Goal: Transaction & Acquisition: Purchase product/service

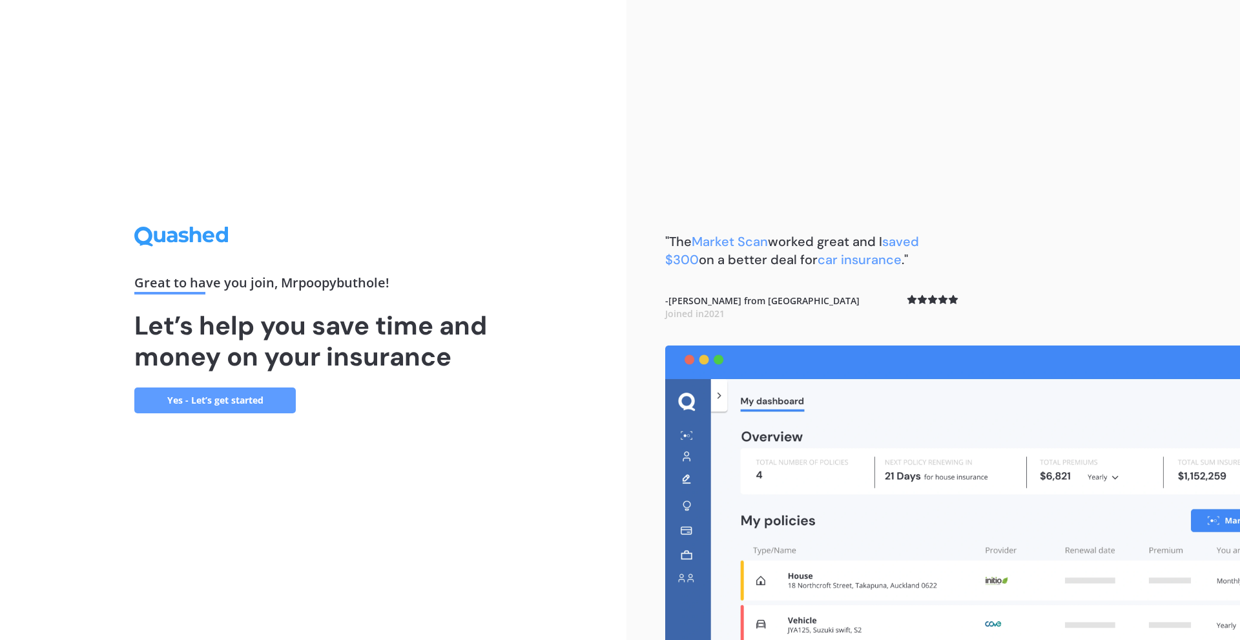
click at [235, 407] on link "Yes - Let’s get started" at bounding box center [214, 400] width 161 height 26
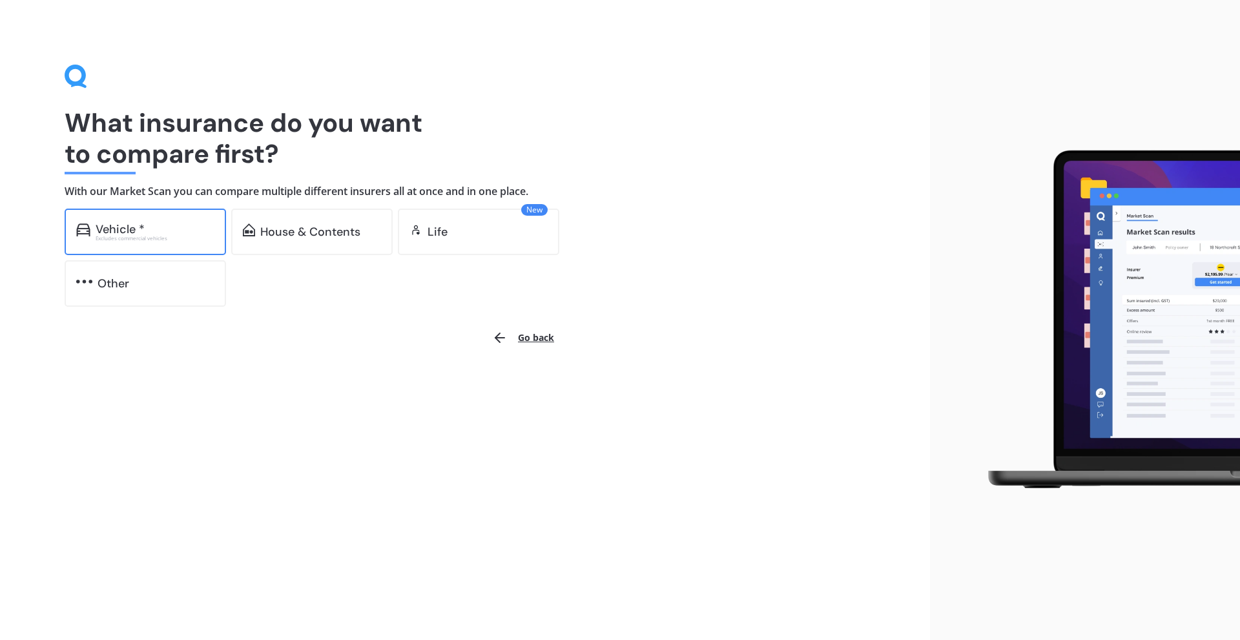
click at [154, 242] on div "Vehicle * Excludes commercial vehicles" at bounding box center [145, 232] width 161 height 46
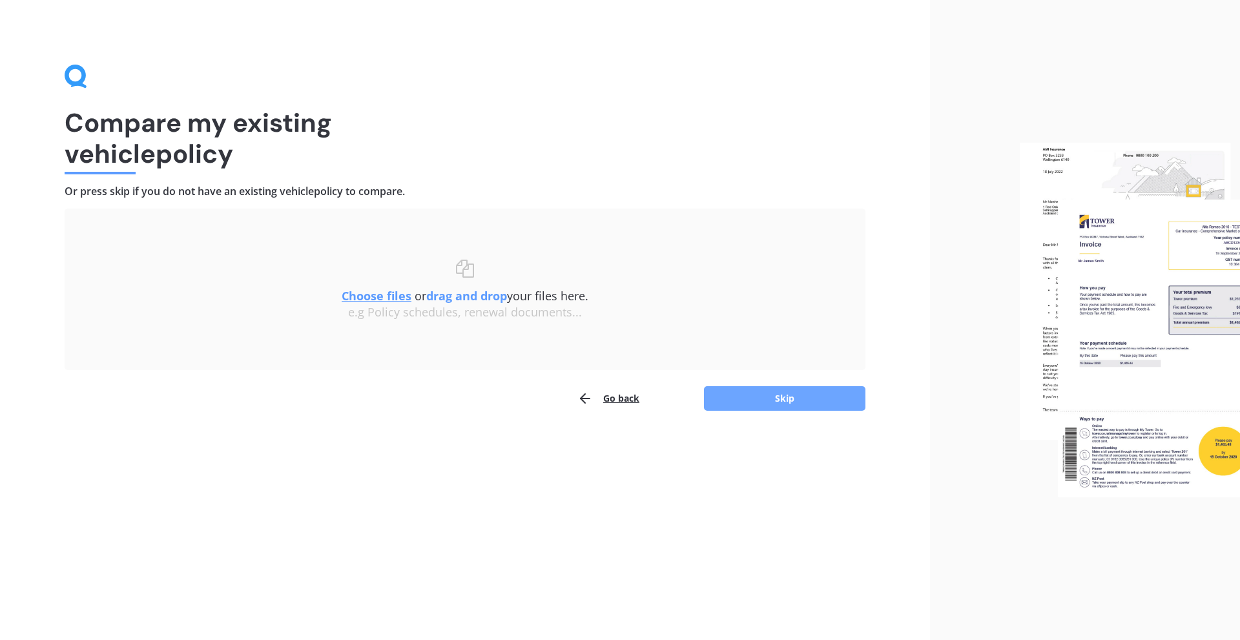
click at [747, 396] on button "Skip" at bounding box center [784, 398] width 161 height 25
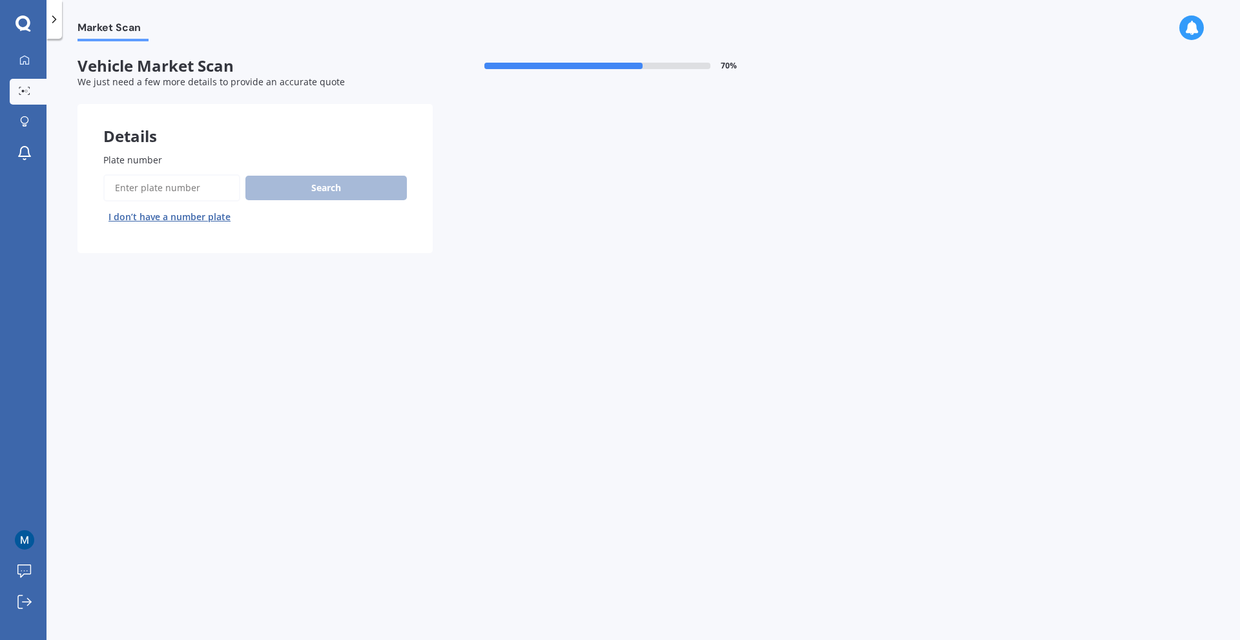
click at [158, 181] on input "Plate number" at bounding box center [171, 187] width 137 height 27
type input "fhm595"
click at [314, 180] on button "Search" at bounding box center [325, 188] width 161 height 25
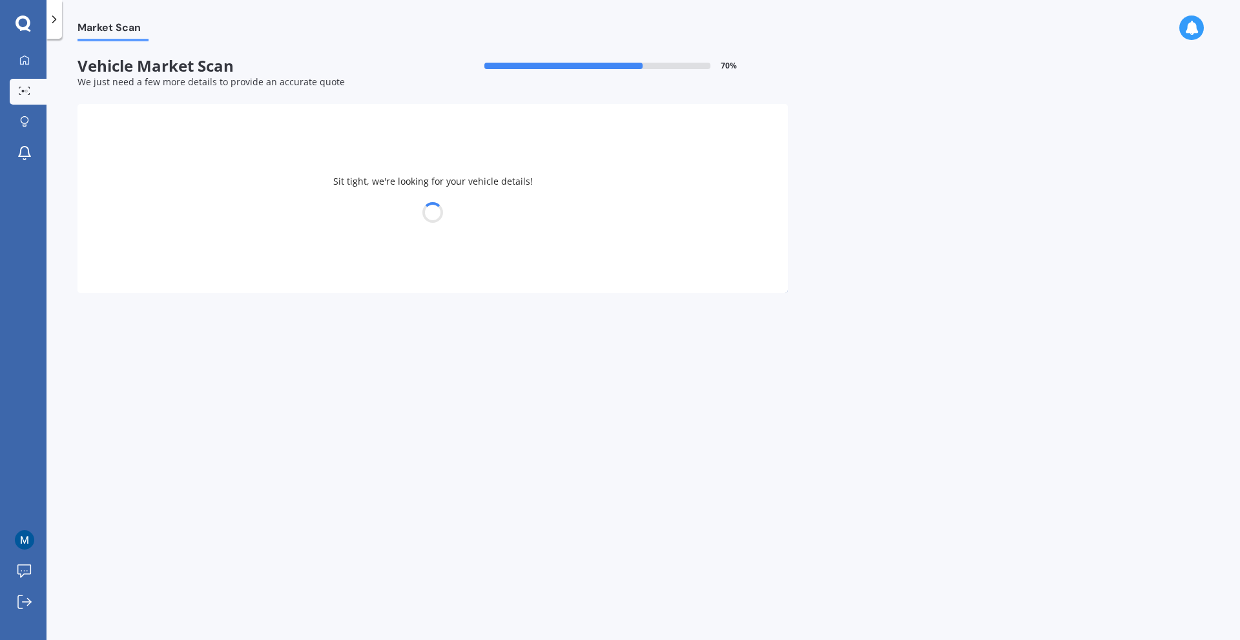
select select "HONDA"
select select "ACCORD"
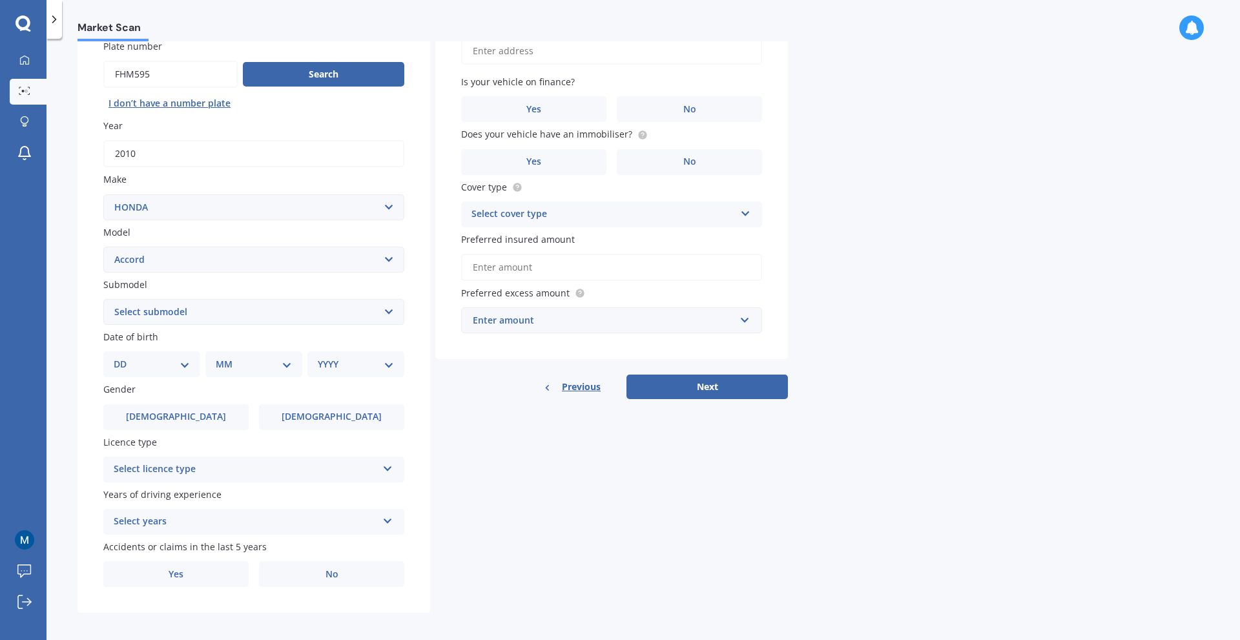
scroll to position [120, 0]
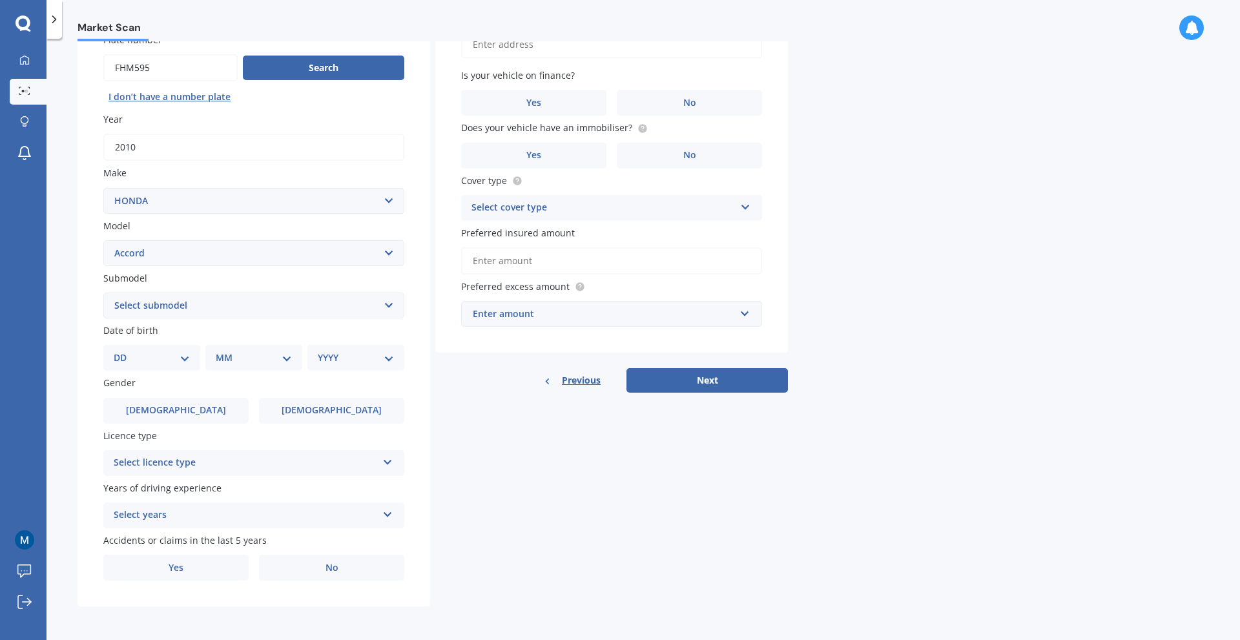
click at [145, 364] on select "DD 01 02 03 04 05 06 07 08 09 10 11 12 13 14 15 16 17 18 19 20 21 22 23 24 25 2…" at bounding box center [152, 358] width 76 height 14
select select "21"
drag, startPoint x: 235, startPoint y: 342, endPoint x: 238, endPoint y: 356, distance: 14.6
click at [238, 347] on div "Date of birth DD 01 02 03 04 05 06 07 08 09 10 11 12 13 14 15 16 17 18 19 20 21…" at bounding box center [253, 347] width 301 height 47
click at [238, 356] on select "MM 01 02 03 04 05 06 07 08 09 10 11 12" at bounding box center [256, 358] width 71 height 14
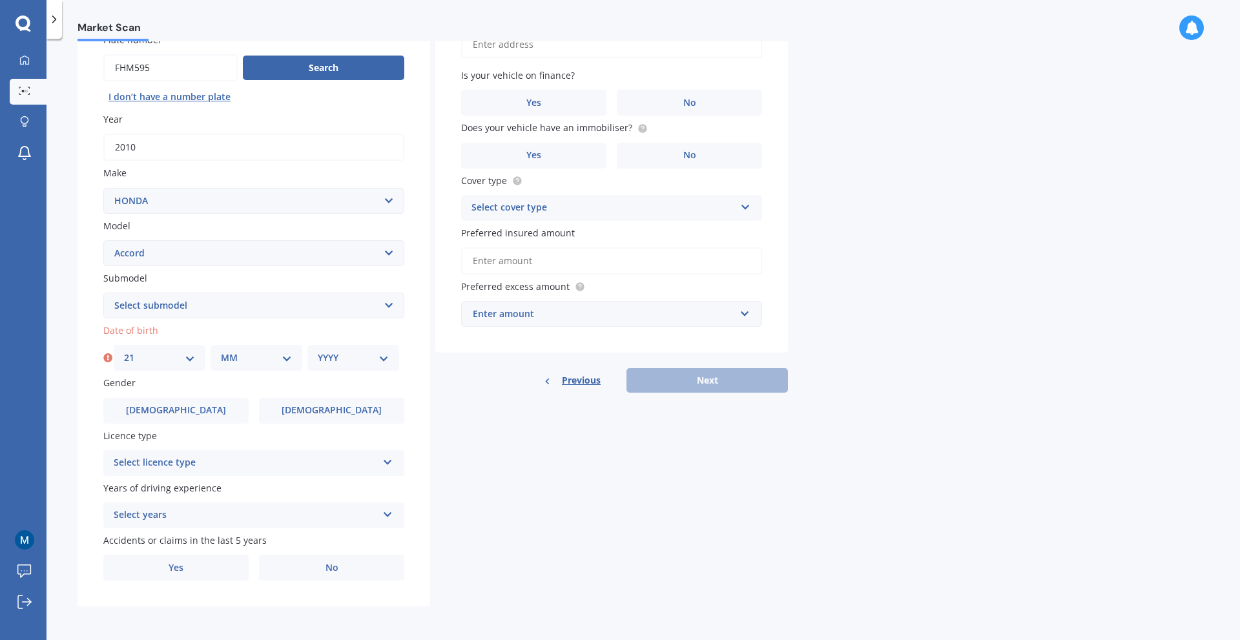
select select "12"
click at [329, 356] on select "YYYY 2025 2024 2023 2022 2021 2020 2019 2018 2017 2016 2015 2014 2013 2012 2011…" at bounding box center [353, 358] width 71 height 14
select select "2005"
click at [318, 351] on select "YYYY 2025 2024 2023 2022 2021 2020 2019 2018 2017 2016 2015 2014 2013 2012 2011…" at bounding box center [353, 358] width 71 height 14
click at [189, 465] on div "Select licence type" at bounding box center [245, 462] width 263 height 15
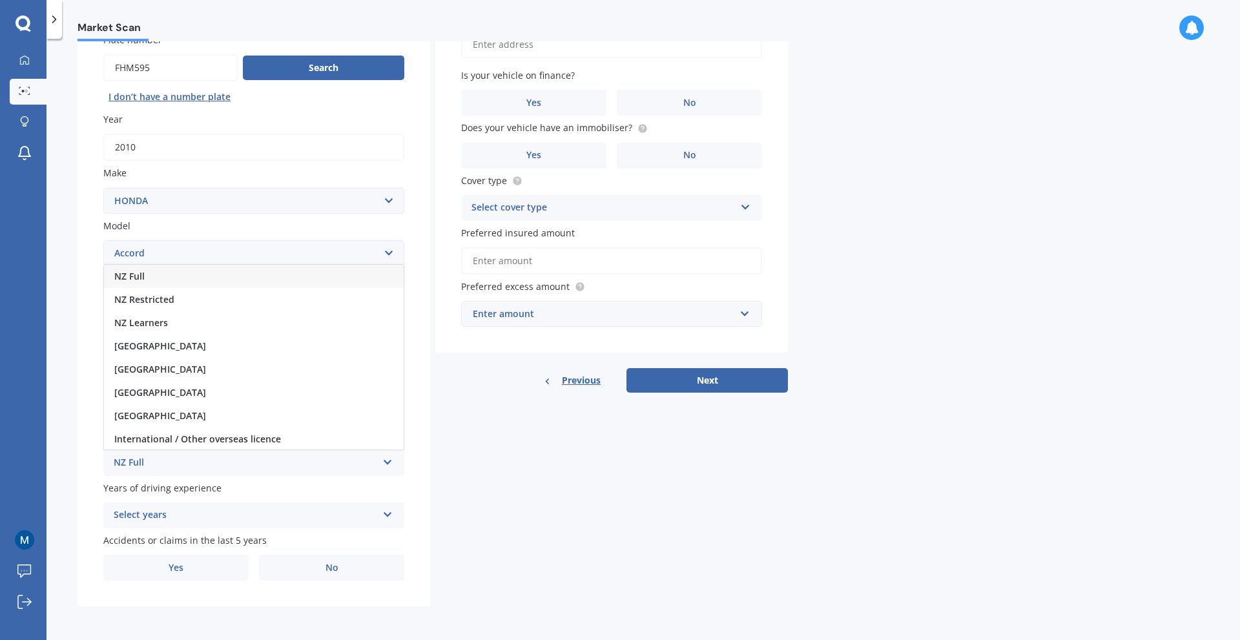
click at [189, 278] on div "NZ Full" at bounding box center [254, 276] width 300 height 23
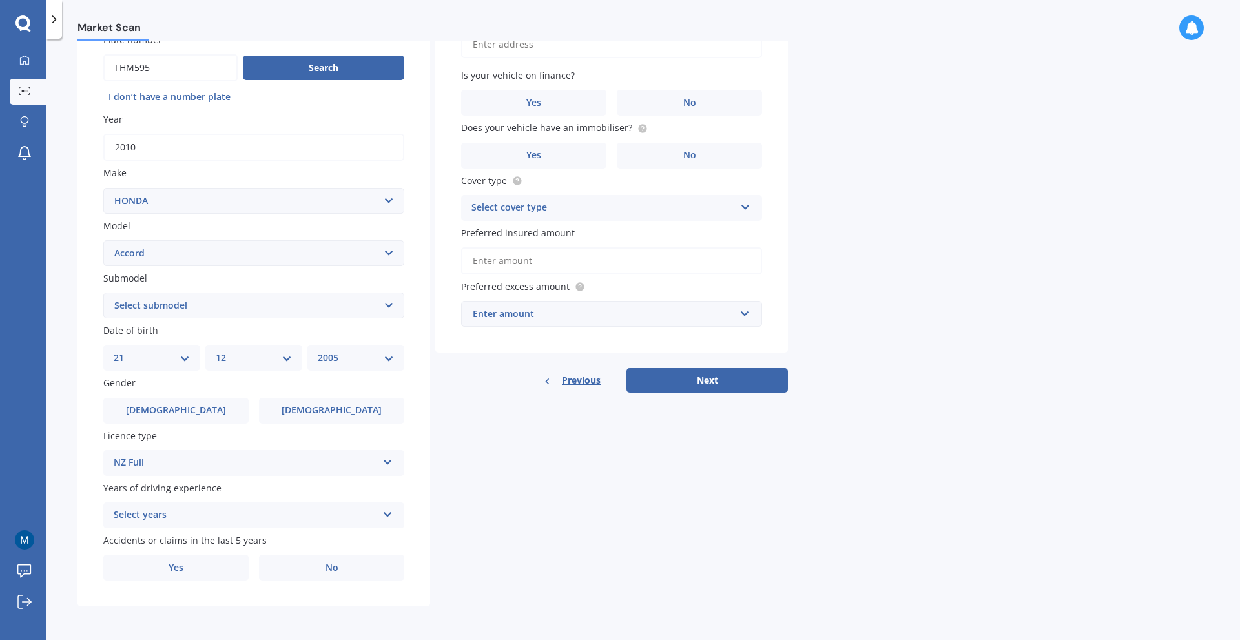
click at [165, 517] on div "Select years" at bounding box center [245, 515] width 263 height 15
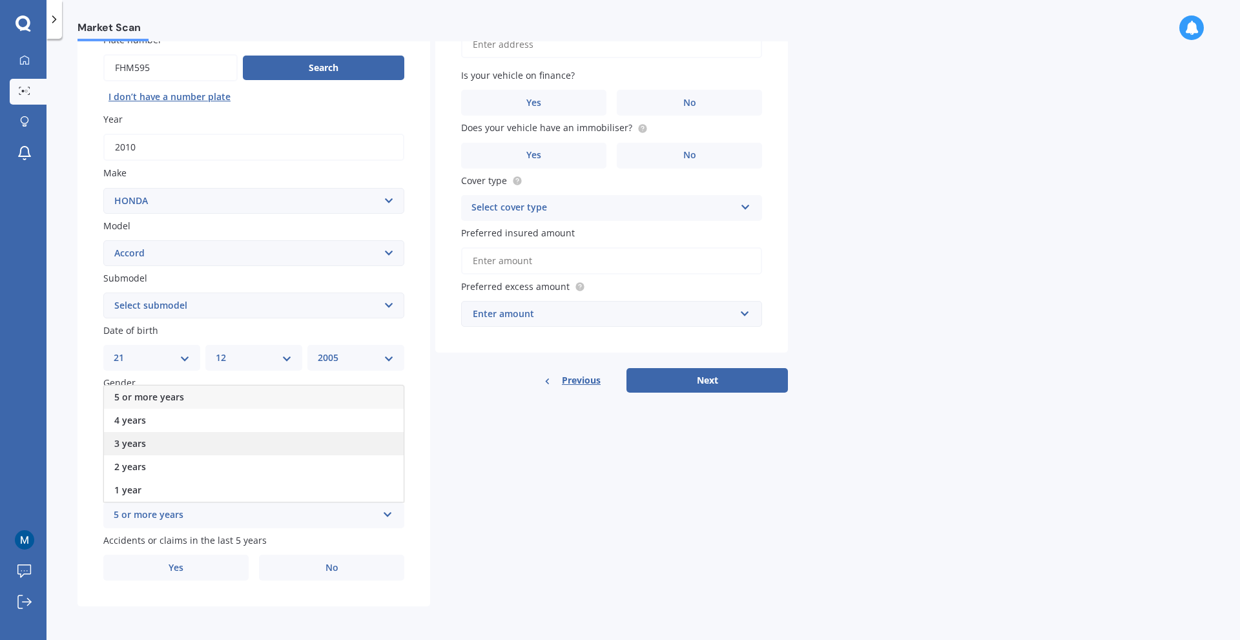
click at [156, 442] on div "3 years" at bounding box center [254, 443] width 300 height 23
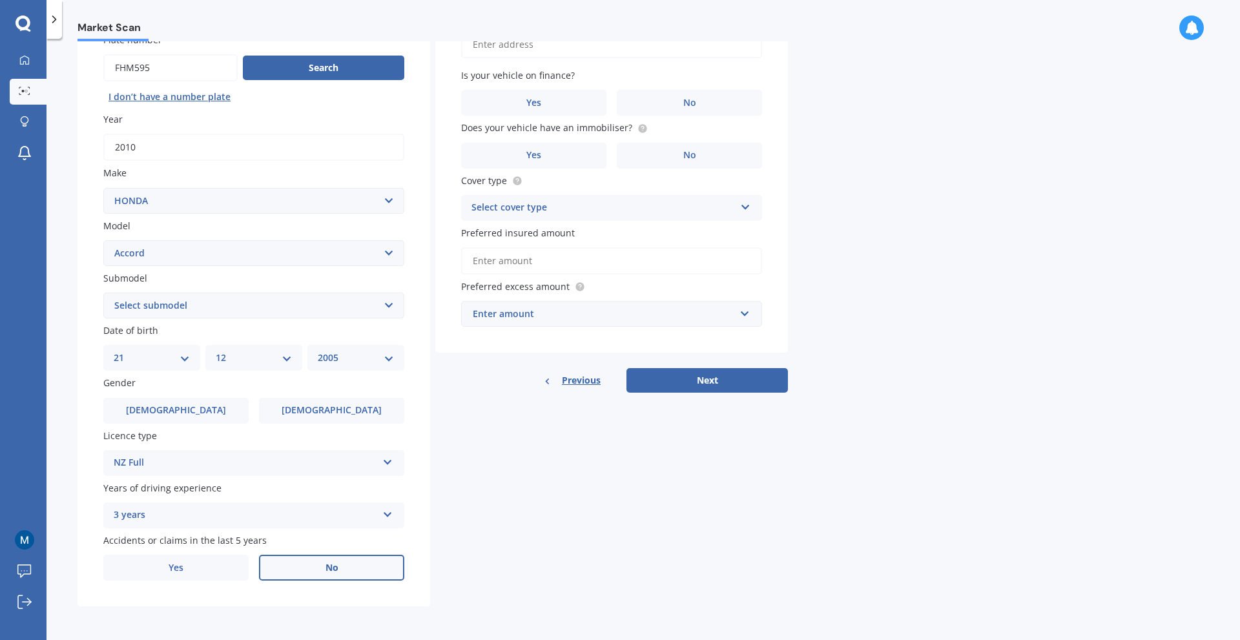
click at [314, 569] on label "No" at bounding box center [331, 568] width 145 height 26
click at [0, 0] on input "No" at bounding box center [0, 0] width 0 height 0
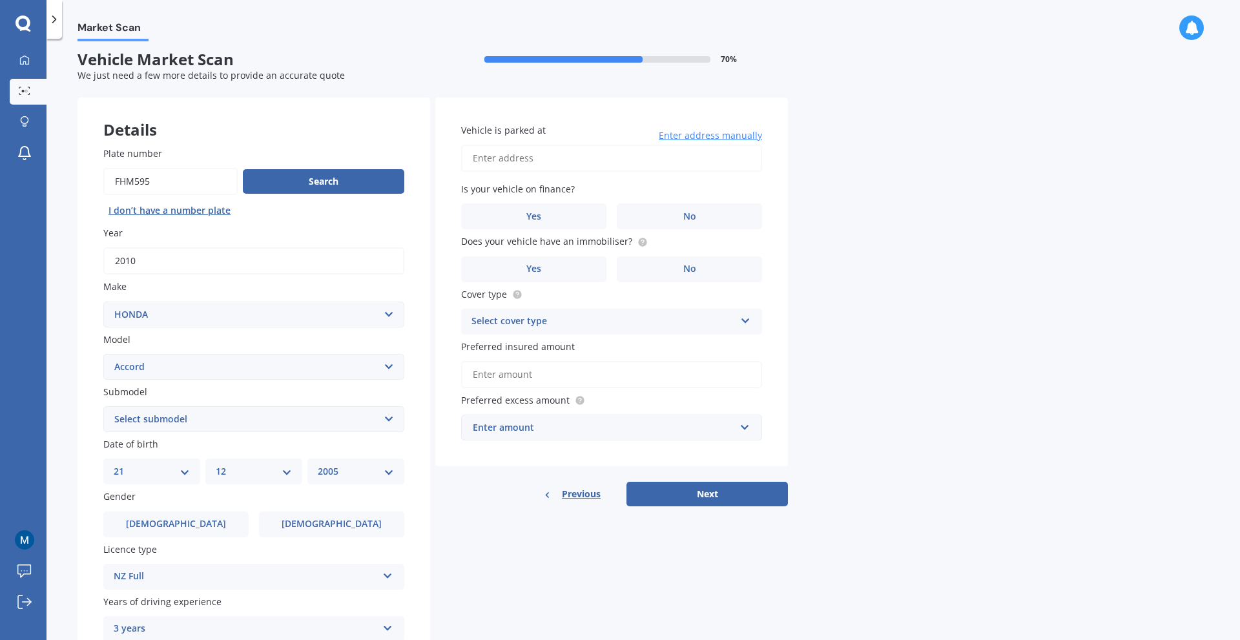
scroll to position [0, 0]
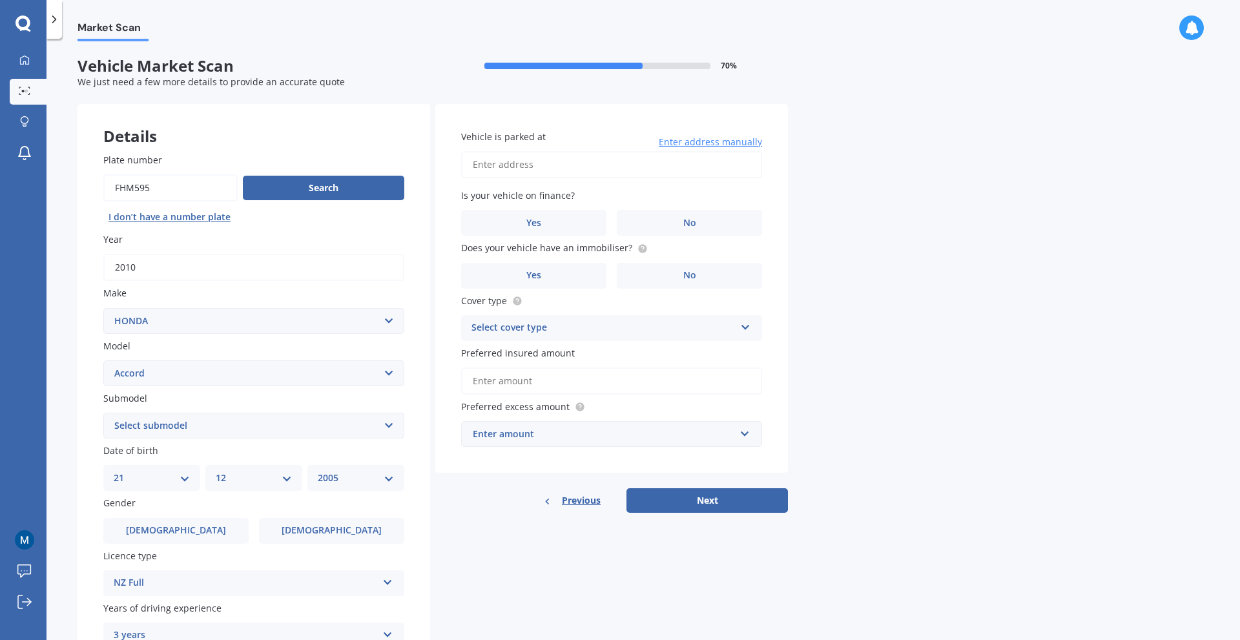
click at [560, 173] on input "Vehicle is parked at" at bounding box center [611, 164] width 301 height 27
type input "72B the Boulevard papamoaPapamoa 3118"
click at [660, 210] on label "No" at bounding box center [689, 223] width 145 height 26
click at [0, 0] on input "No" at bounding box center [0, 0] width 0 height 0
click at [681, 280] on label "No" at bounding box center [689, 276] width 145 height 26
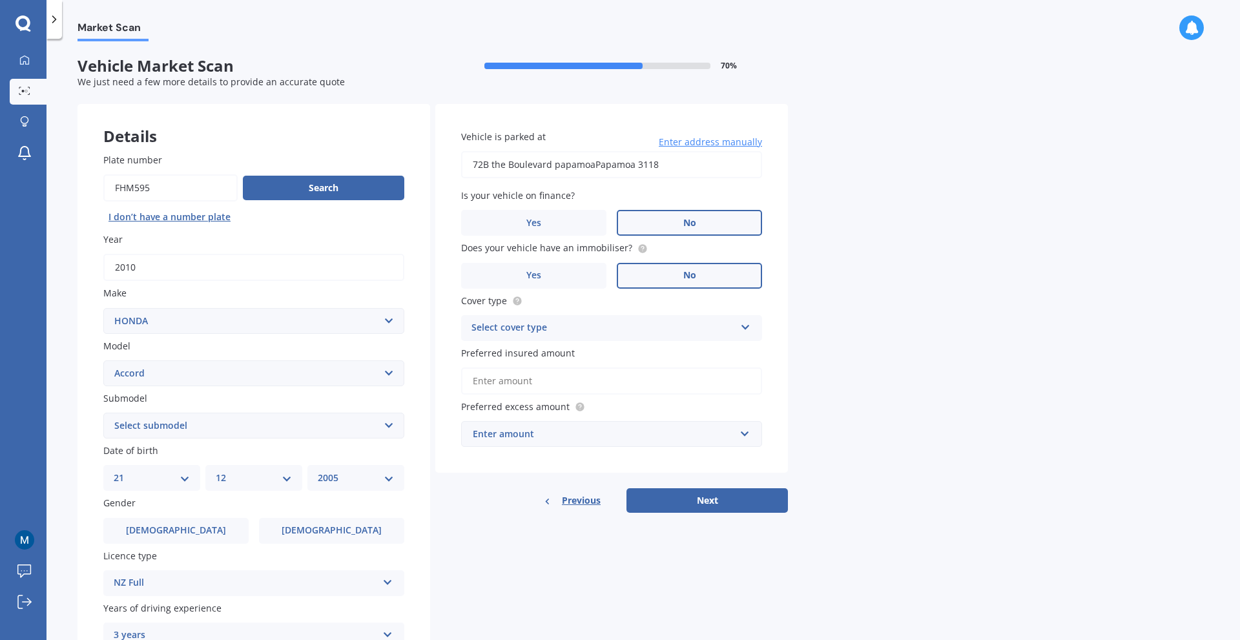
click at [0, 0] on input "No" at bounding box center [0, 0] width 0 height 0
drag, startPoint x: 561, startPoint y: 275, endPoint x: 581, endPoint y: 262, distance: 23.3
click at [561, 274] on label "Yes" at bounding box center [533, 276] width 145 height 26
click at [0, 0] on input "Yes" at bounding box center [0, 0] width 0 height 0
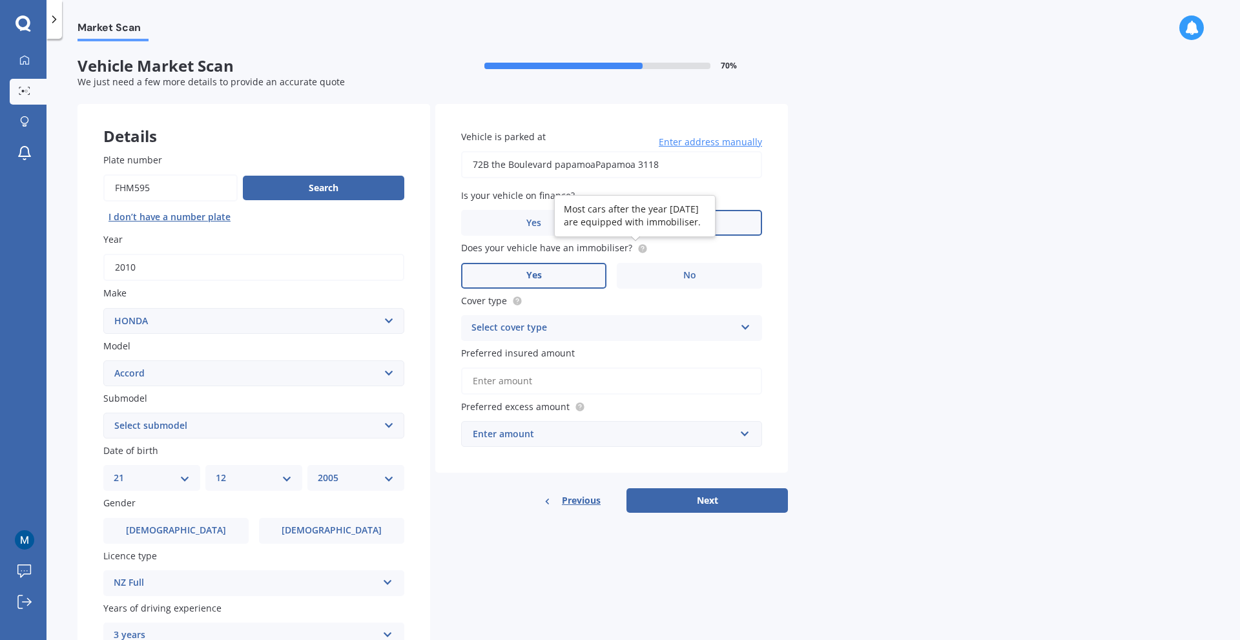
click at [638, 246] on circle at bounding box center [642, 248] width 8 height 8
click at [531, 320] on div "Select cover type" at bounding box center [602, 327] width 263 height 15
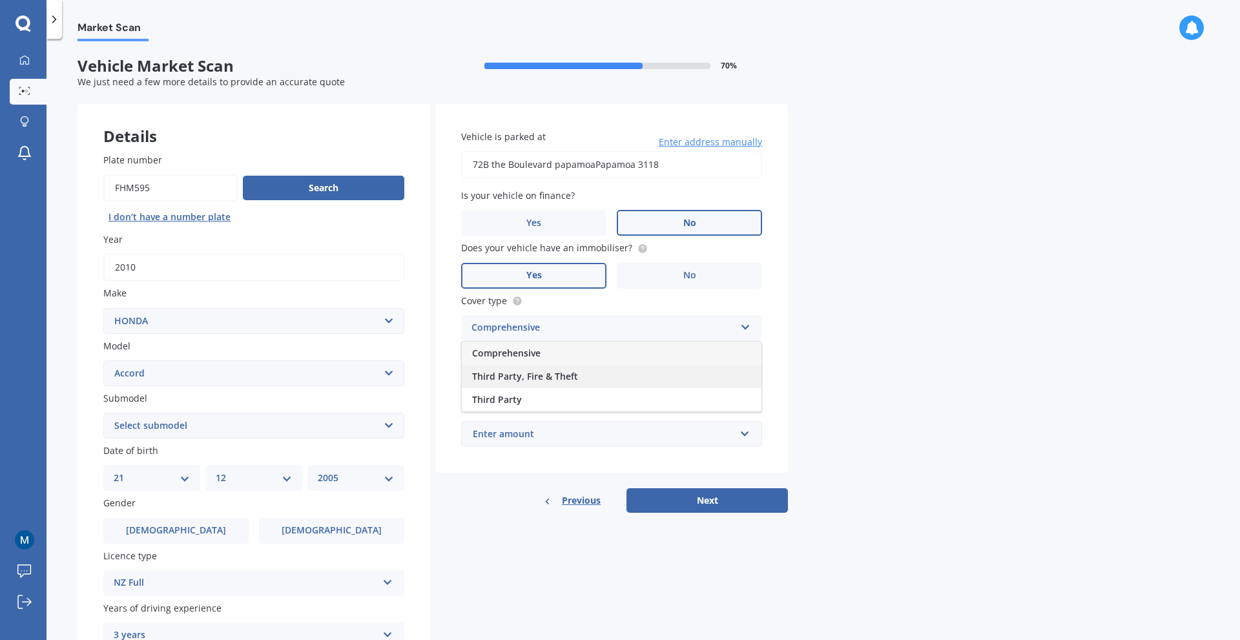
click at [540, 373] on span "Third Party, Fire & Theft" at bounding box center [525, 376] width 106 height 12
click at [528, 384] on input "Preferred insured amount" at bounding box center [611, 380] width 301 height 27
click at [559, 373] on input "Preferred insured amount" at bounding box center [611, 380] width 301 height 27
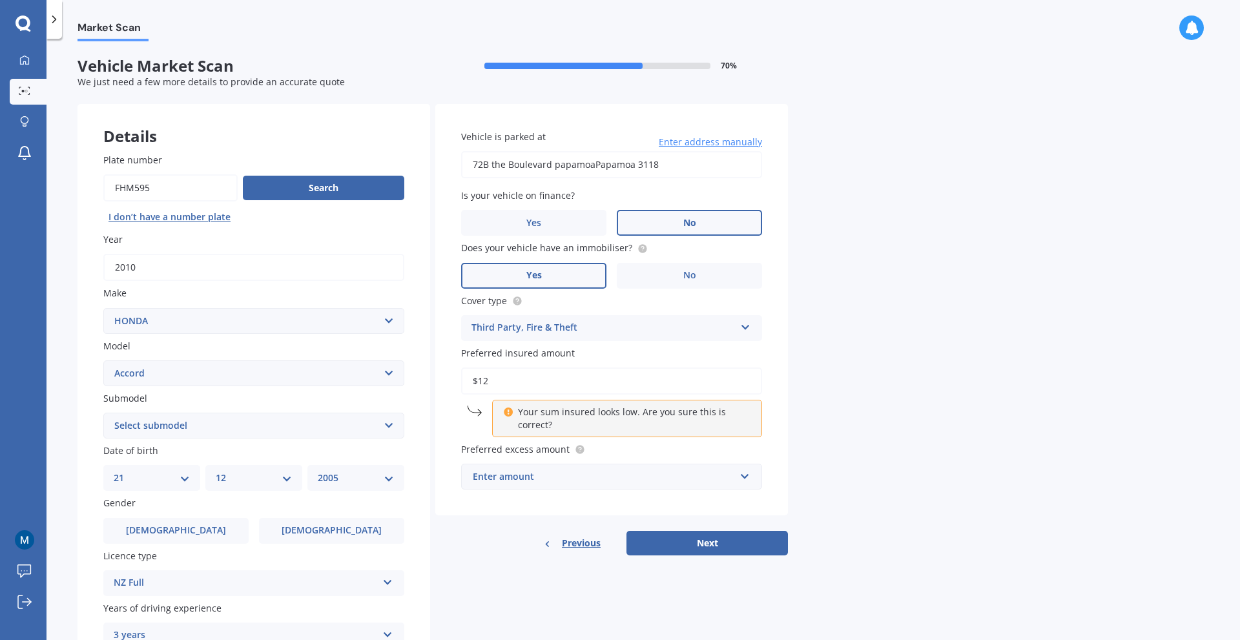
type input "$1"
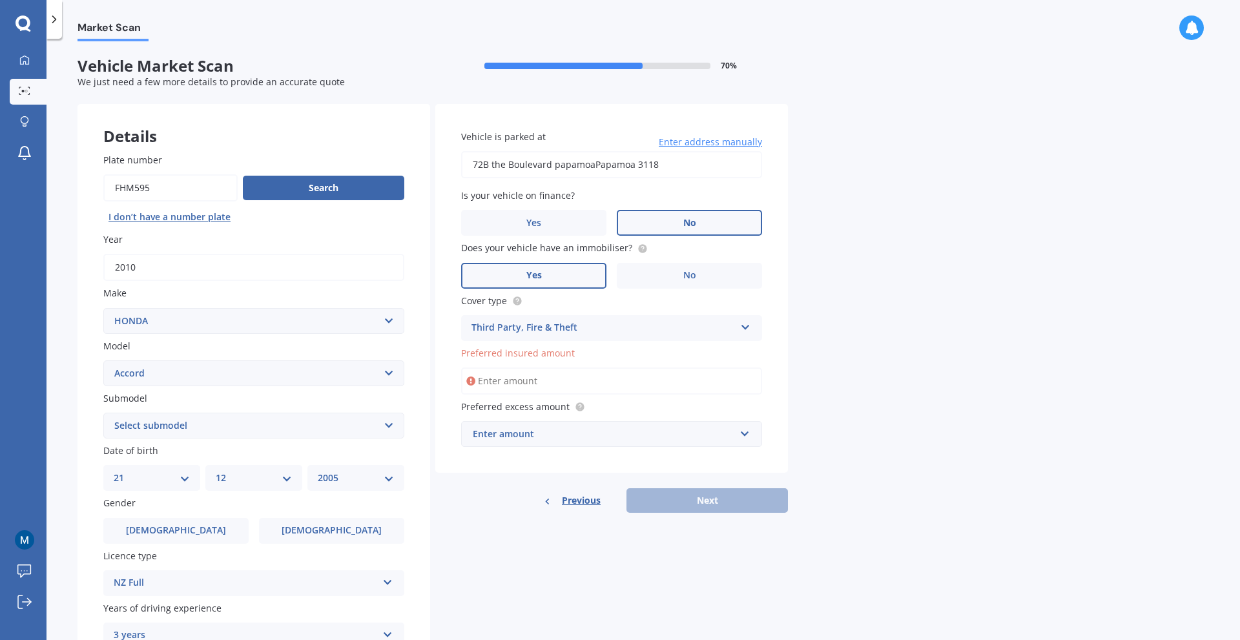
click at [520, 391] on input "Preferred insured amount" at bounding box center [611, 380] width 301 height 27
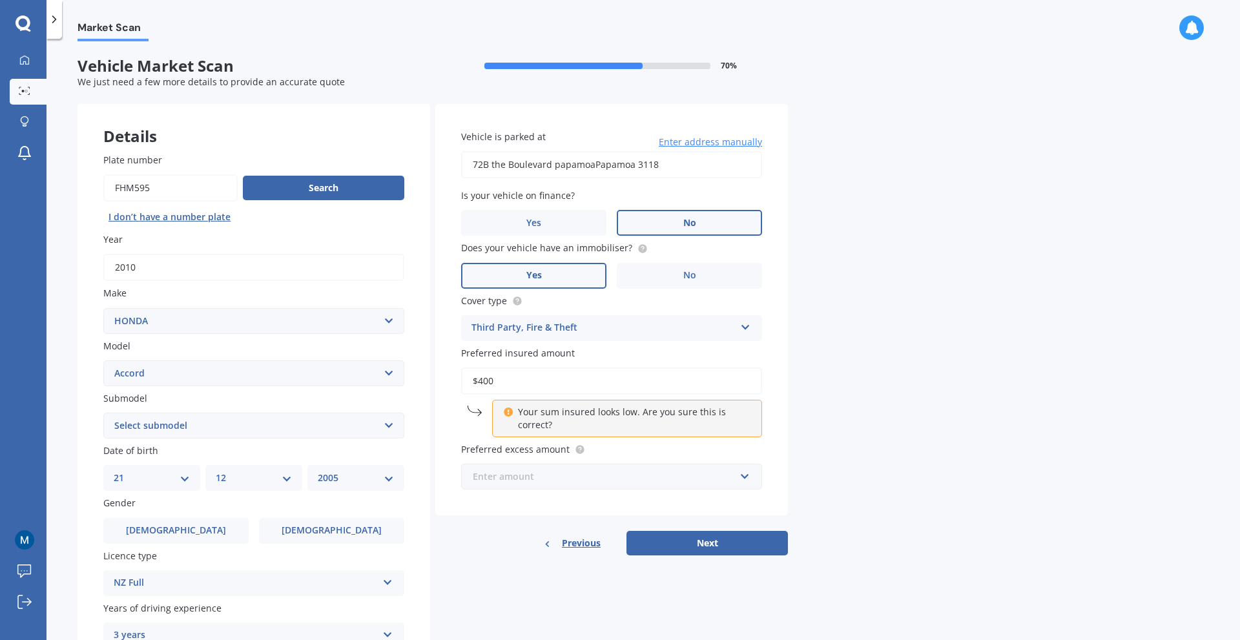
click at [604, 465] on input "text" at bounding box center [606, 476] width 289 height 25
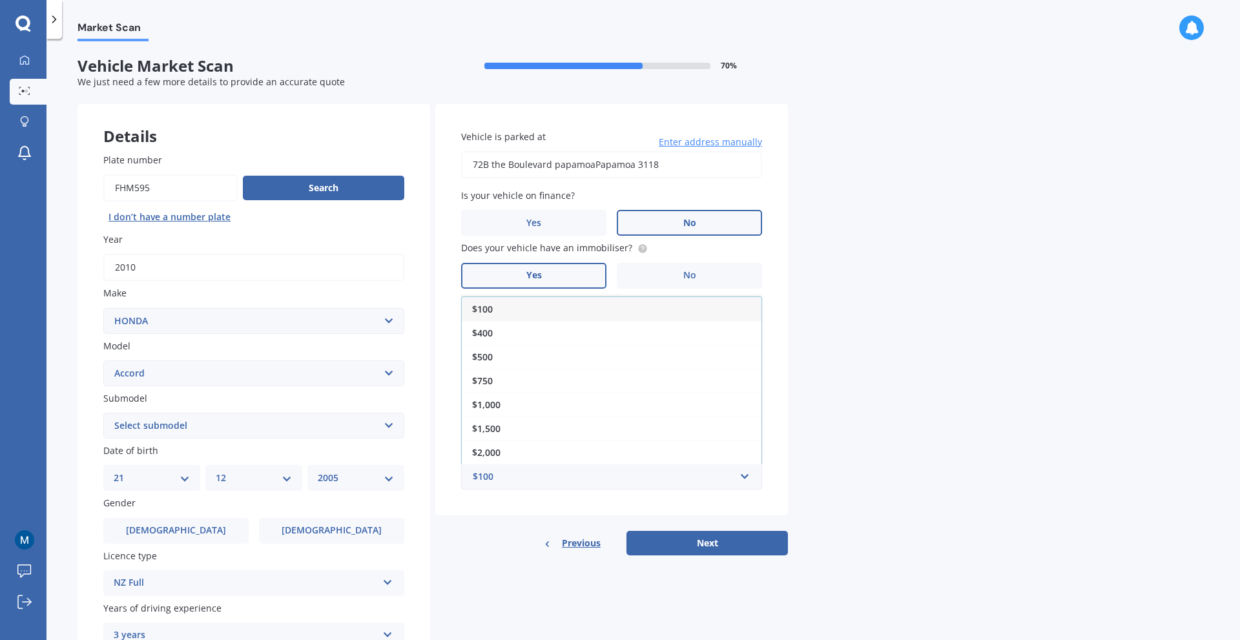
click at [550, 490] on div "Vehicle is parked at [STREET_ADDRESS] Enter address manually Is your vehicle on…" at bounding box center [611, 310] width 353 height 412
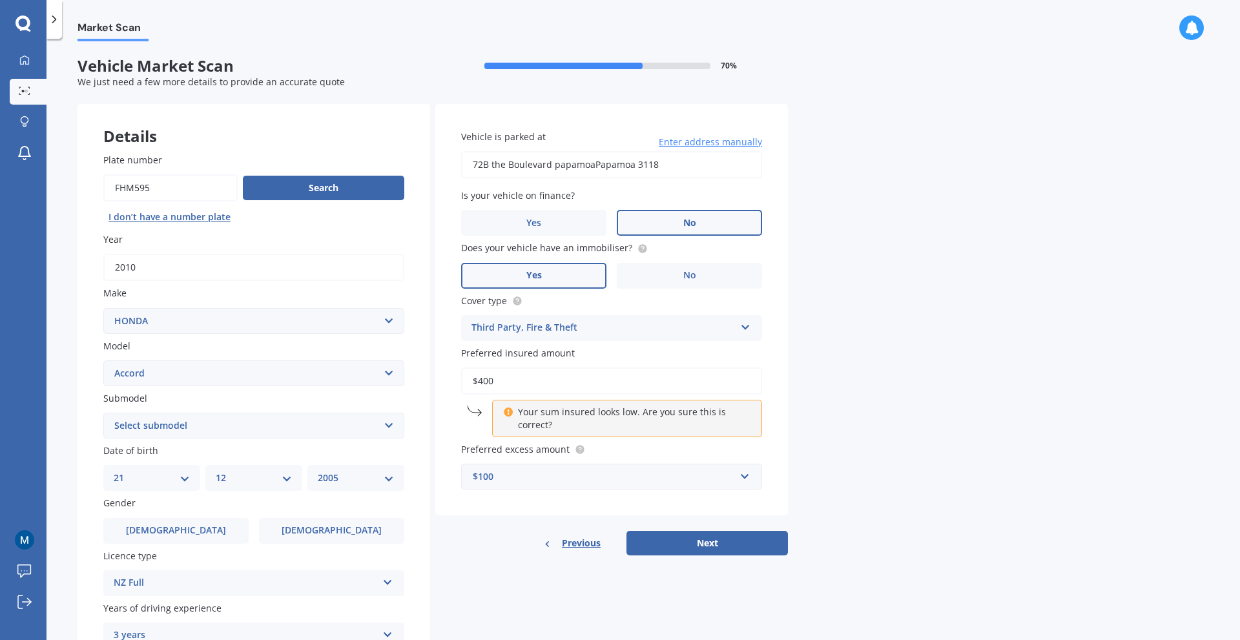
click at [619, 372] on input "$400" at bounding box center [611, 380] width 301 height 27
click at [575, 471] on div "$100" at bounding box center [604, 476] width 262 height 14
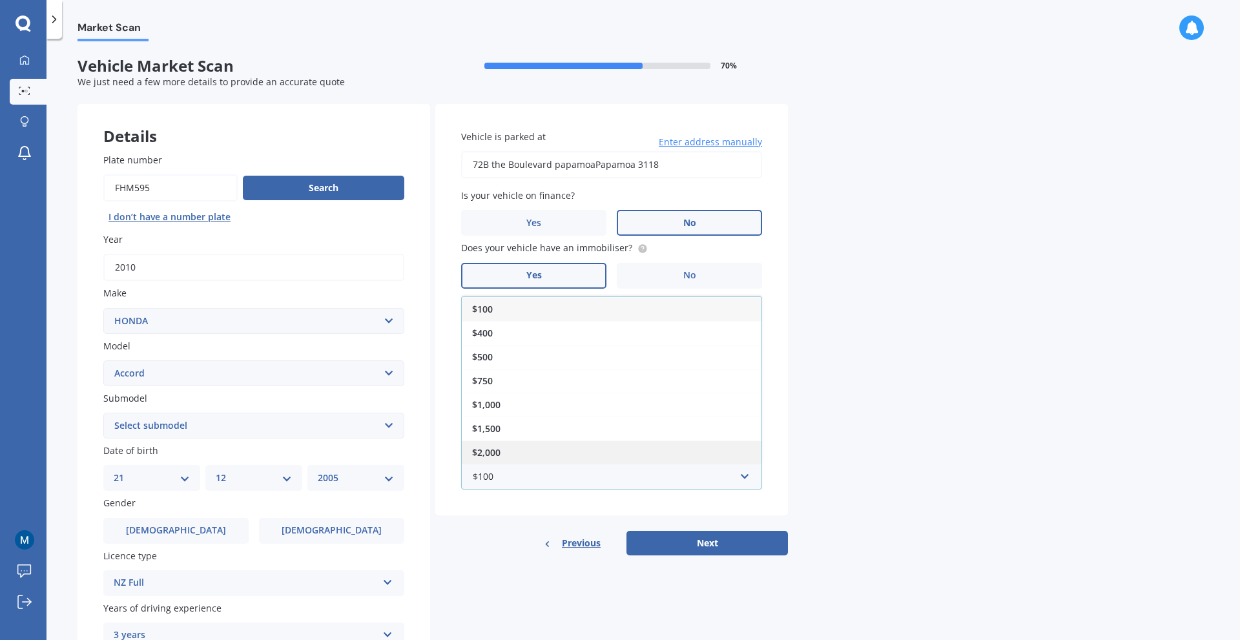
click at [521, 450] on div "$2,000" at bounding box center [612, 452] width 300 height 24
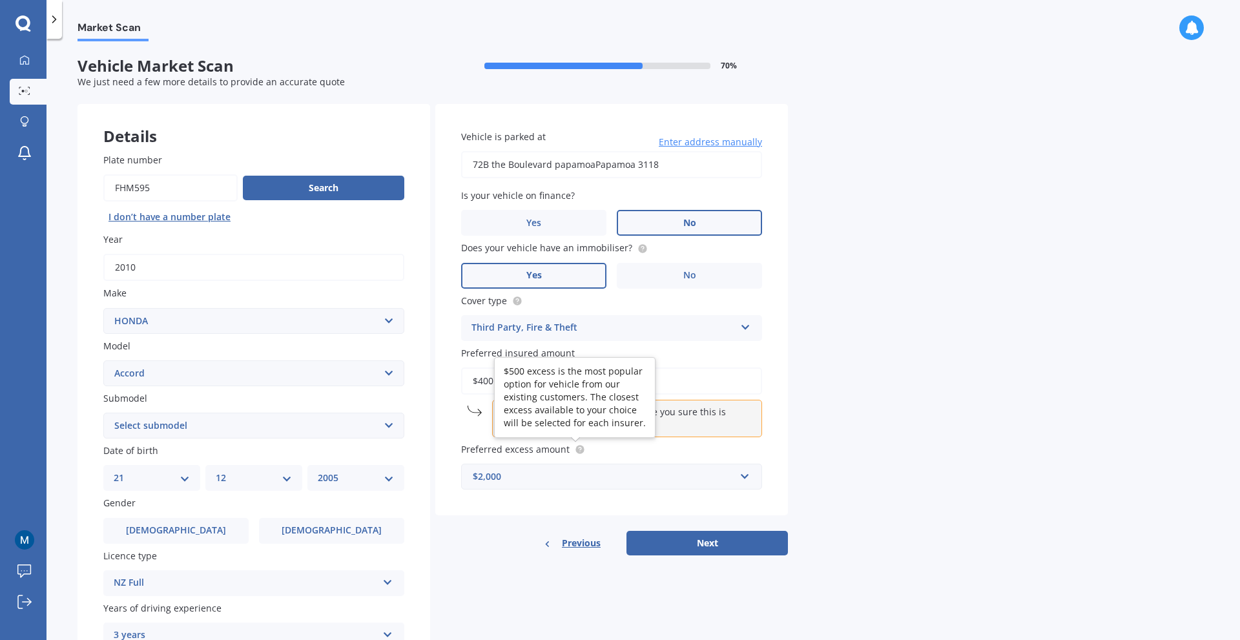
click at [575, 449] on circle at bounding box center [579, 450] width 8 height 8
click at [571, 481] on div "$2,000" at bounding box center [604, 476] width 262 height 14
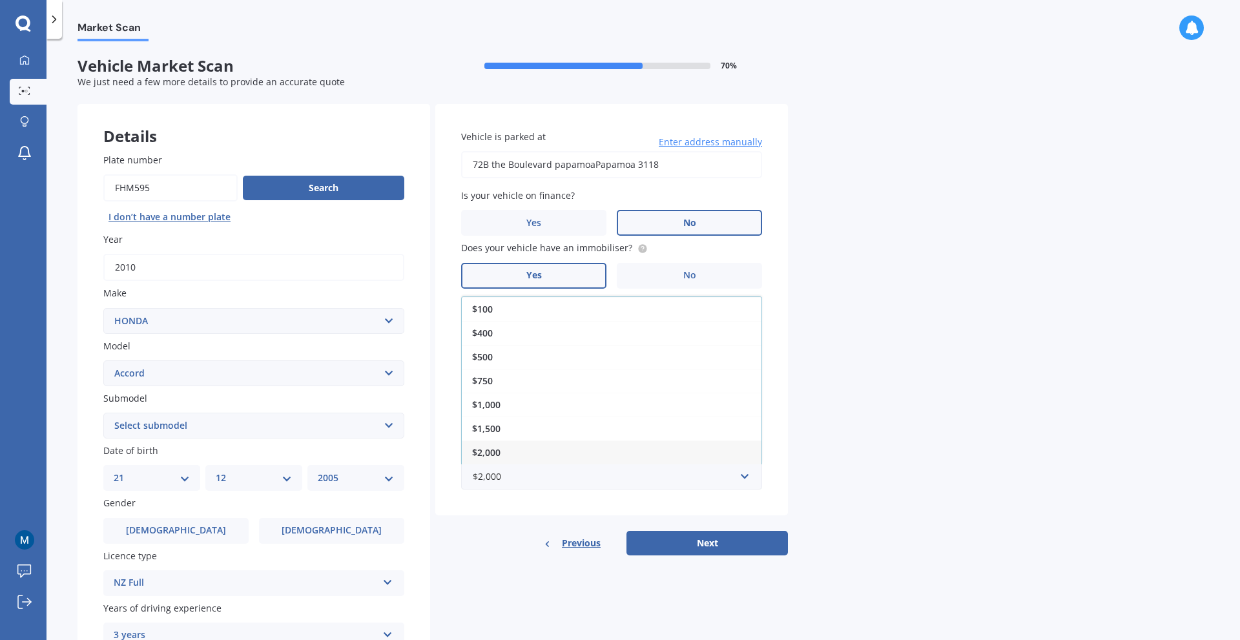
click at [526, 396] on div "$1,000" at bounding box center [612, 405] width 300 height 24
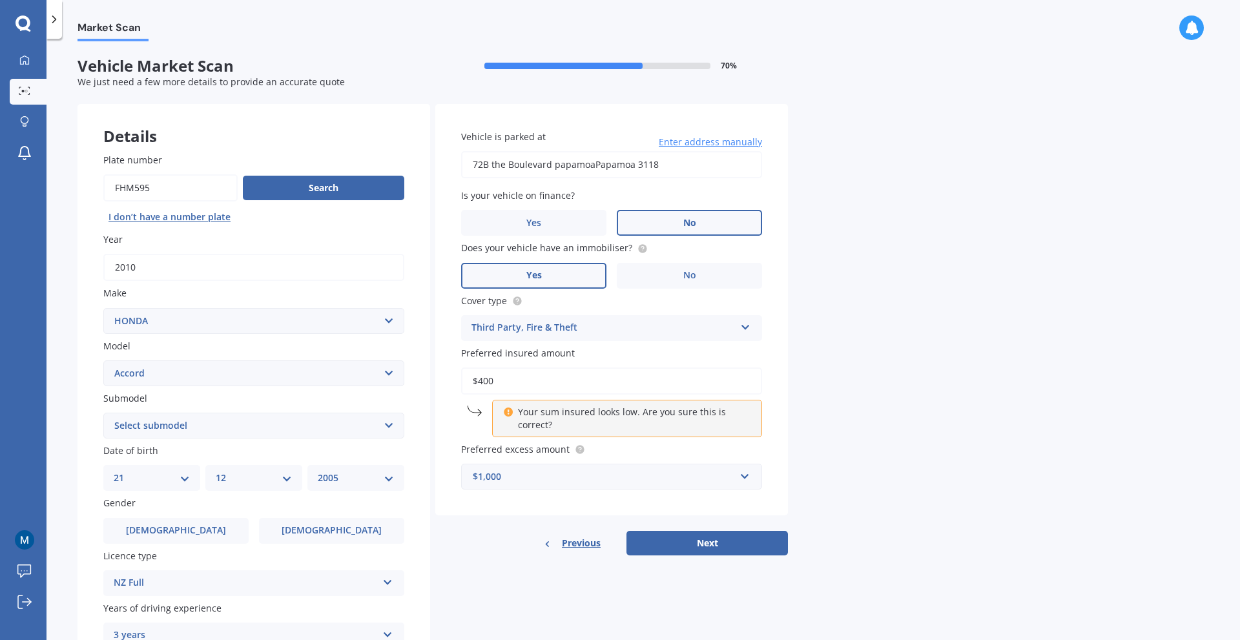
click at [599, 383] on input "$400" at bounding box center [611, 380] width 301 height 27
type input "$4"
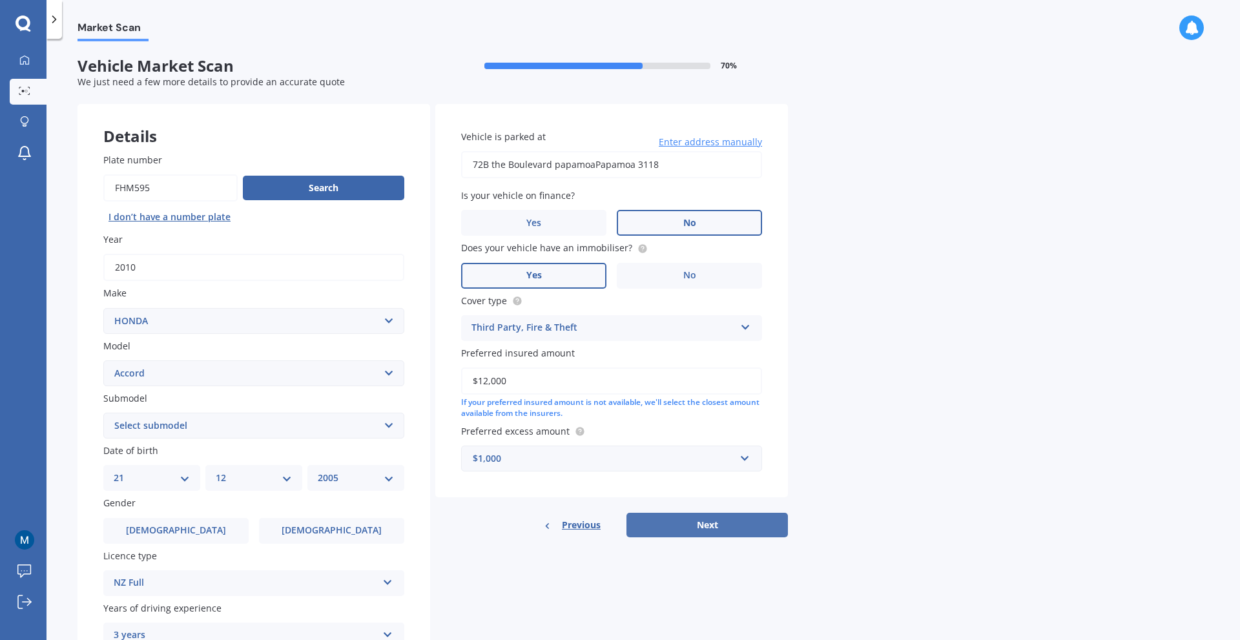
type input "$12,000"
click at [641, 533] on button "Next" at bounding box center [706, 525] width 161 height 25
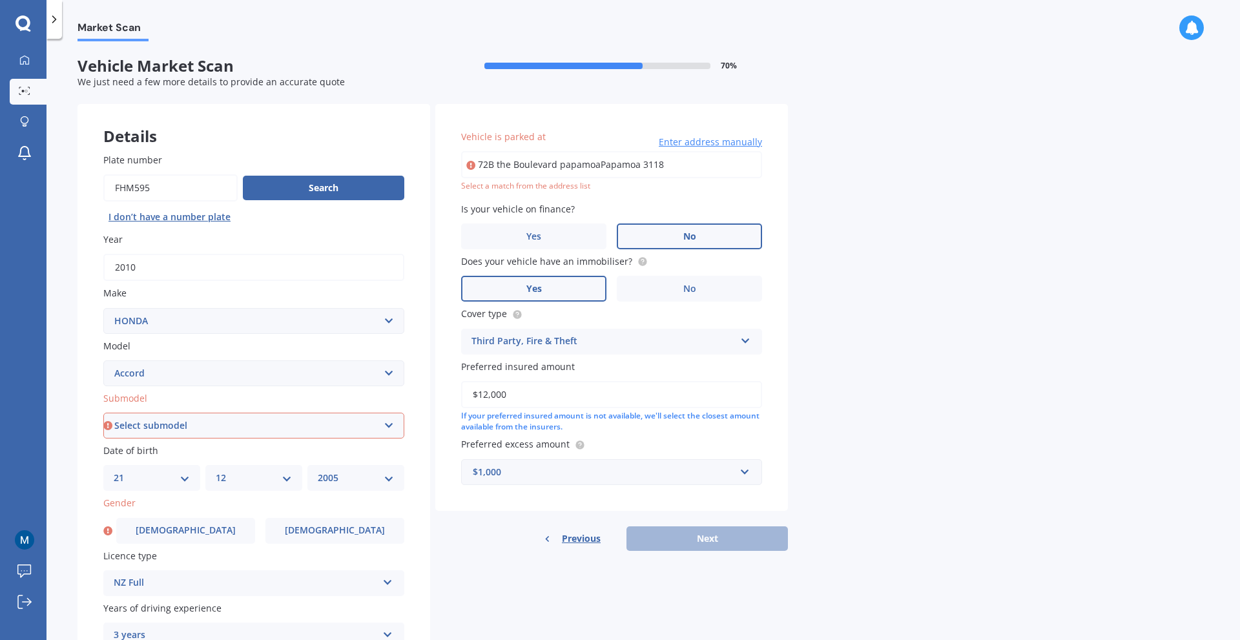
click at [661, 167] on input "72B the Boulevard papamoaPapamoa 3118" at bounding box center [611, 164] width 301 height 27
click at [682, 163] on input "72B the Boulevard papamoaPapamoa 3118" at bounding box center [611, 164] width 301 height 27
click at [823, 198] on div "Market Scan Vehicle Market Scan 70 % We just need a few more details to provide…" at bounding box center [642, 341] width 1193 height 601
click at [696, 175] on input "72B the Boulevard" at bounding box center [611, 164] width 301 height 27
type input "[STREET_ADDRESS]"
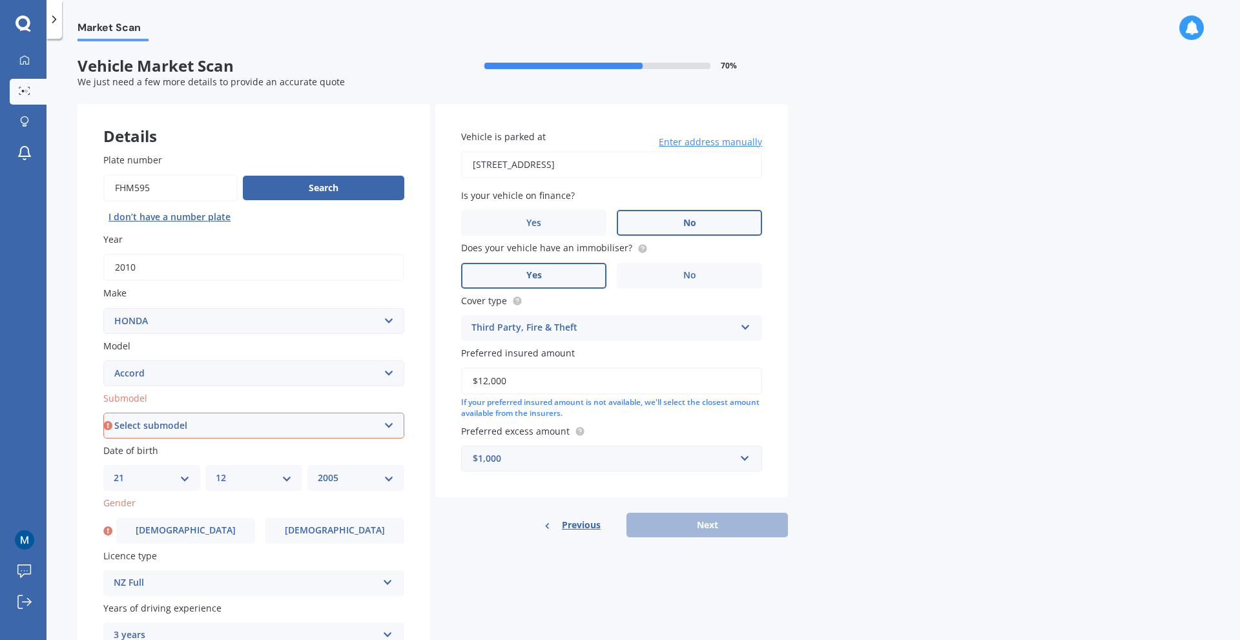
click at [284, 441] on div "Plate number Search I don’t have a number plate Year [DATE] Make Select make AC…" at bounding box center [253, 427] width 353 height 600
click at [284, 425] on select "Select submodel (all other) 2.2i Euro 2.0 Euro 2.4 Euro 2.4 Tourer Euro R EX EX…" at bounding box center [253, 426] width 301 height 26
select select "EURO 2.4"
click at [103, 413] on select "Select submodel (all other) 2.2i Euro 2.0 Euro 2.4 Euro 2.4 Tourer Euro R EX EX…" at bounding box center [253, 426] width 301 height 26
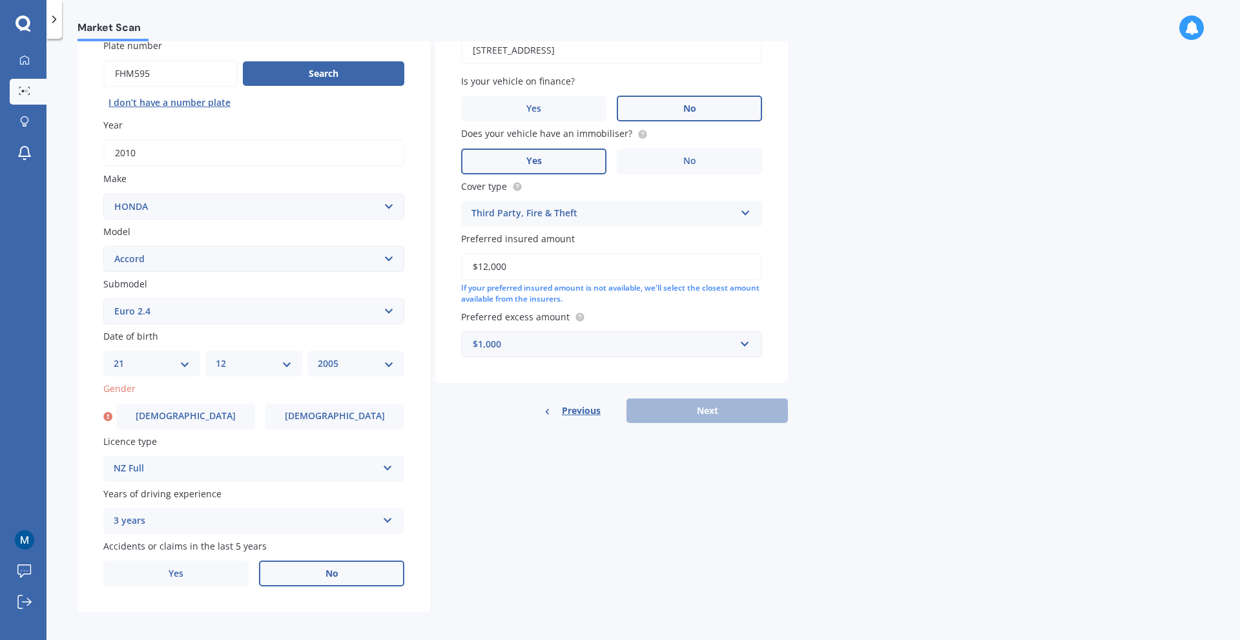
scroll to position [120, 0]
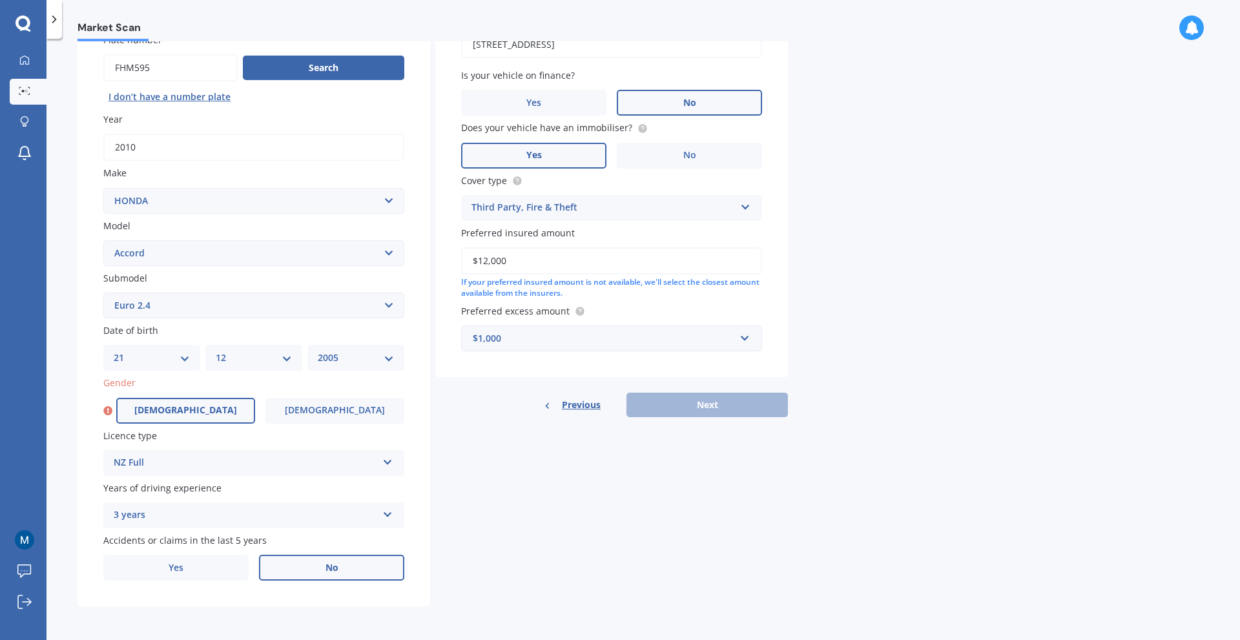
click at [172, 398] on label "[DEMOGRAPHIC_DATA]" at bounding box center [185, 411] width 139 height 26
click at [0, 0] on input "[DEMOGRAPHIC_DATA]" at bounding box center [0, 0] width 0 height 0
click at [731, 405] on button "Next" at bounding box center [706, 405] width 161 height 25
select select "21"
select select "12"
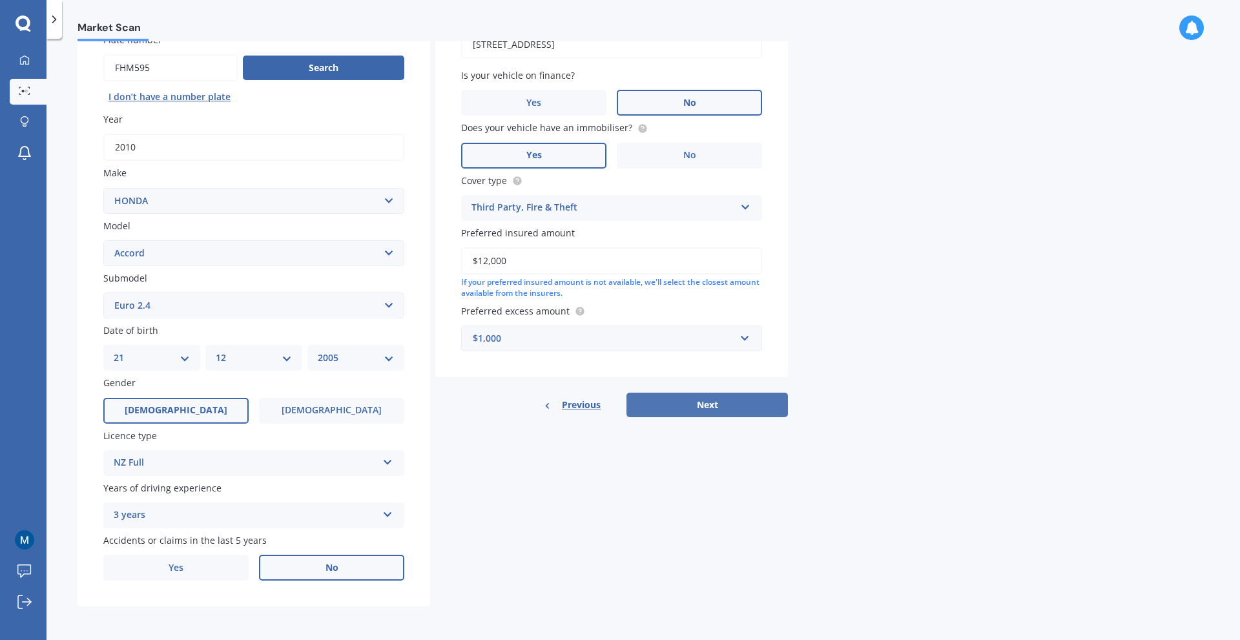
select select "2005"
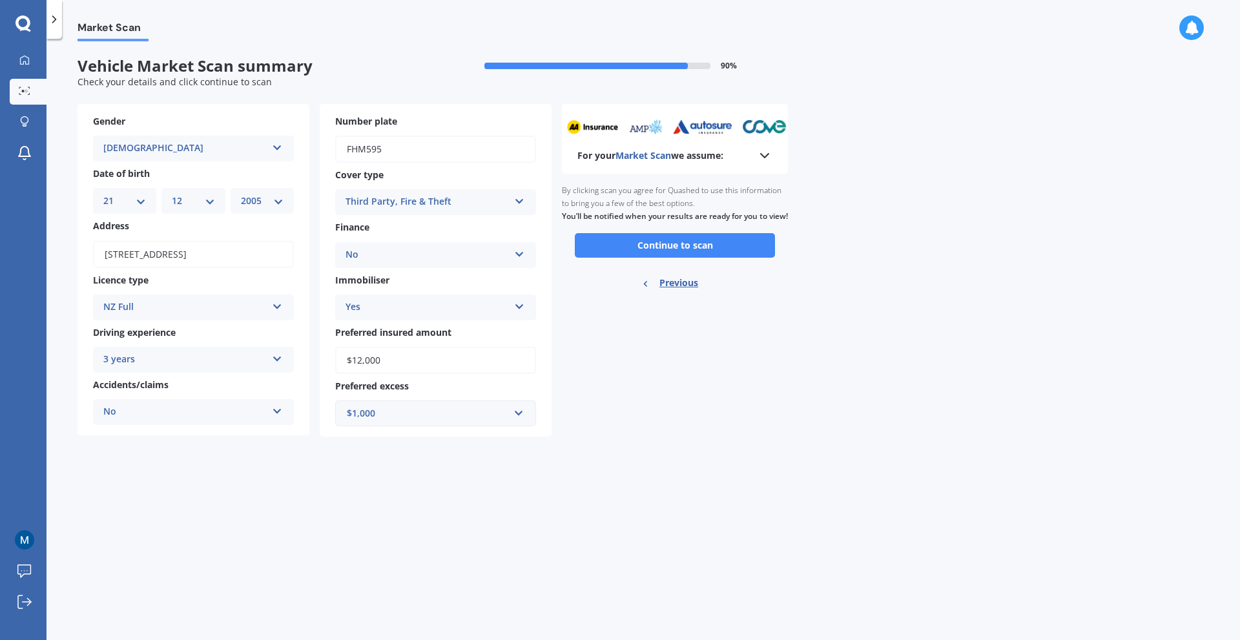
scroll to position [0, 0]
click at [643, 255] on button "Continue to scan" at bounding box center [675, 245] width 200 height 25
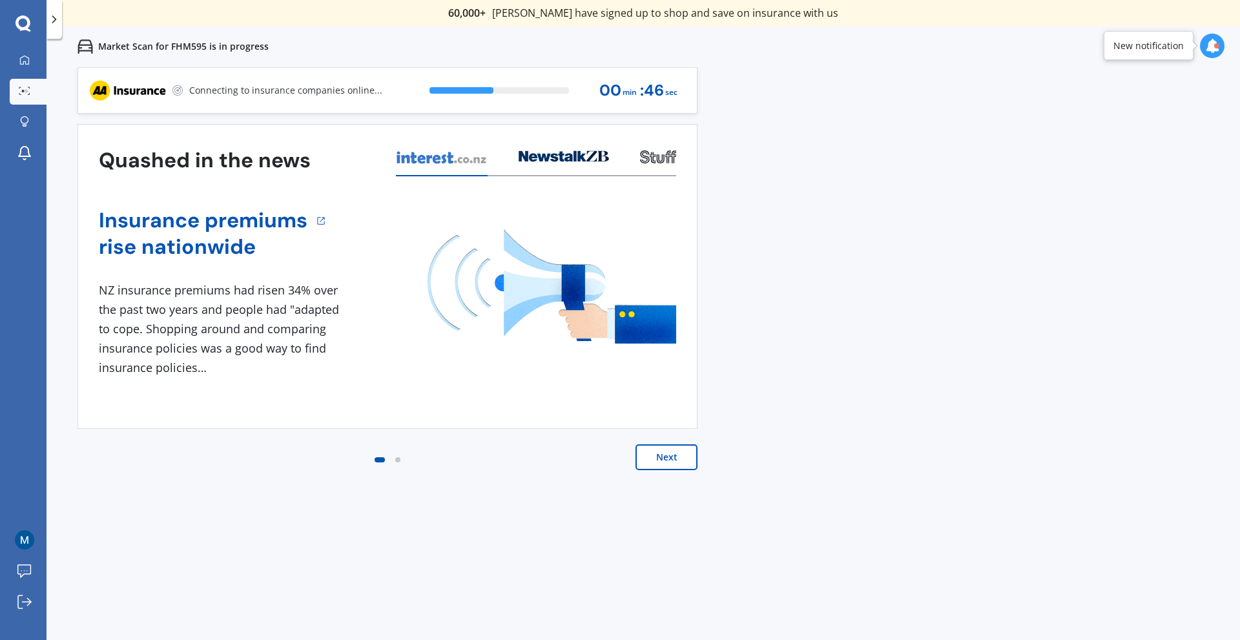
click at [660, 461] on button "Next" at bounding box center [666, 457] width 62 height 26
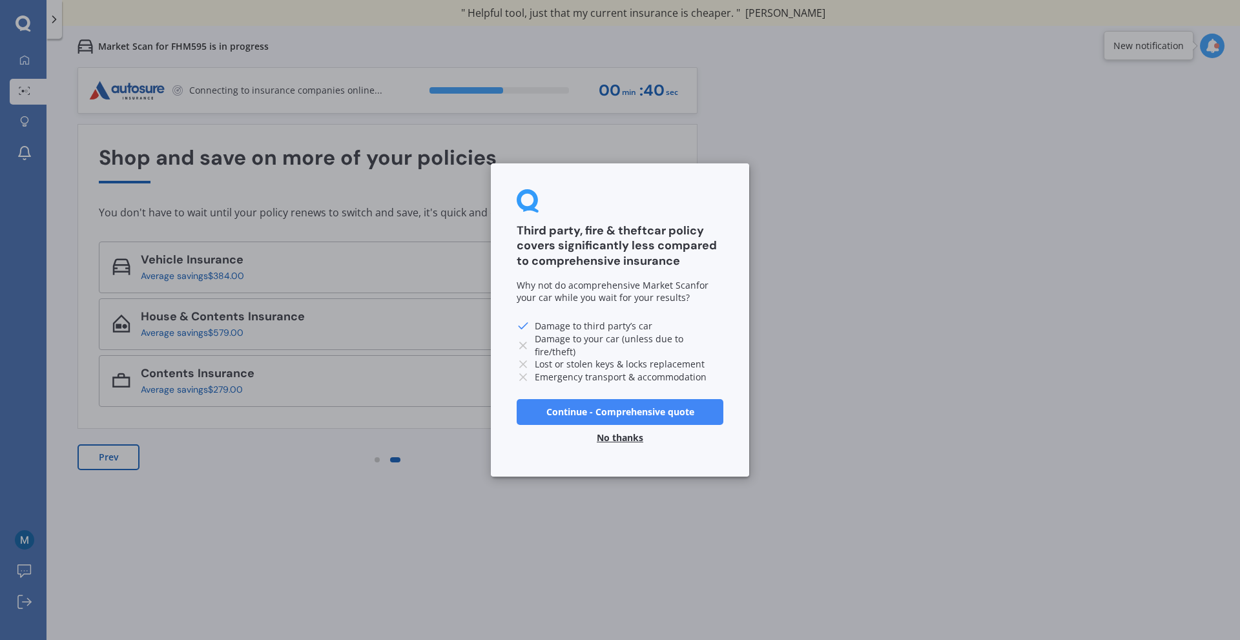
click at [632, 407] on button "Continue - Comprehensive quote" at bounding box center [620, 412] width 207 height 26
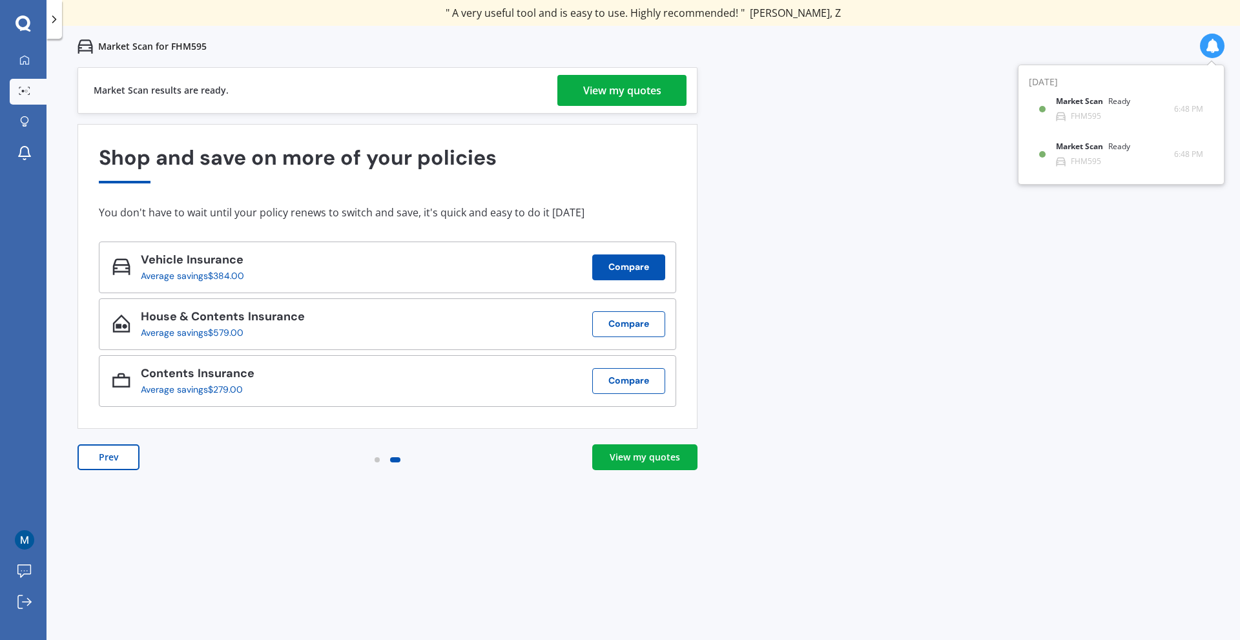
click at [641, 262] on button "Compare" at bounding box center [628, 267] width 73 height 26
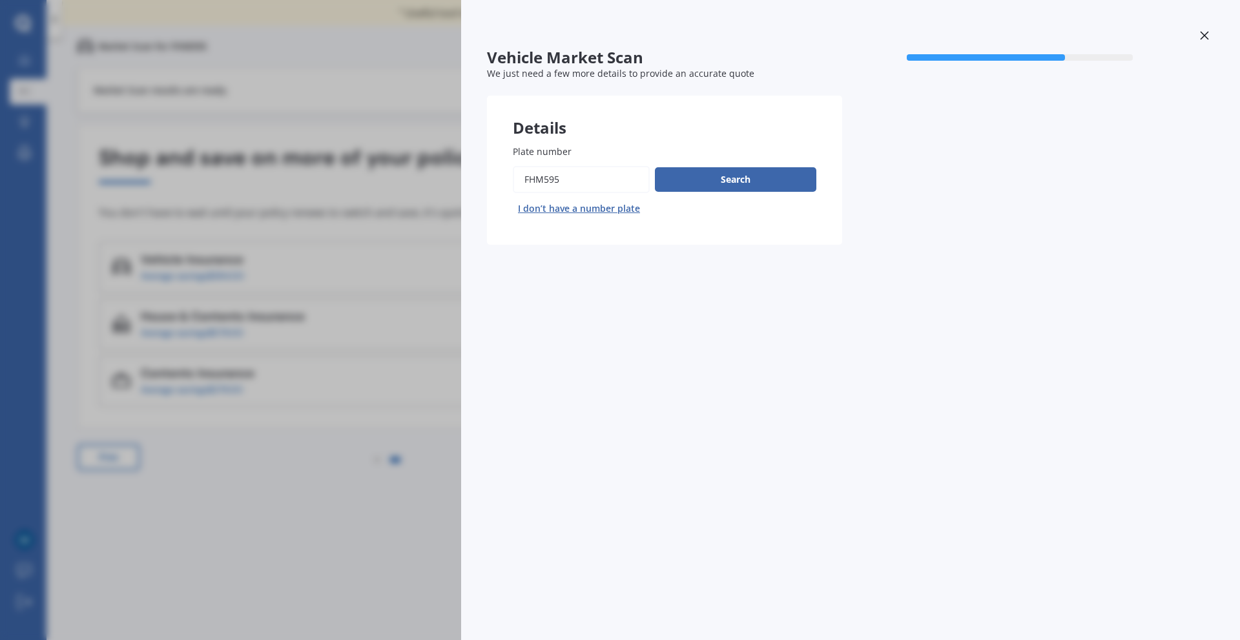
click at [385, 384] on div "Vehicle Market Scan 70 % We just need a few more details to provide an accurate…" at bounding box center [620, 320] width 1240 height 640
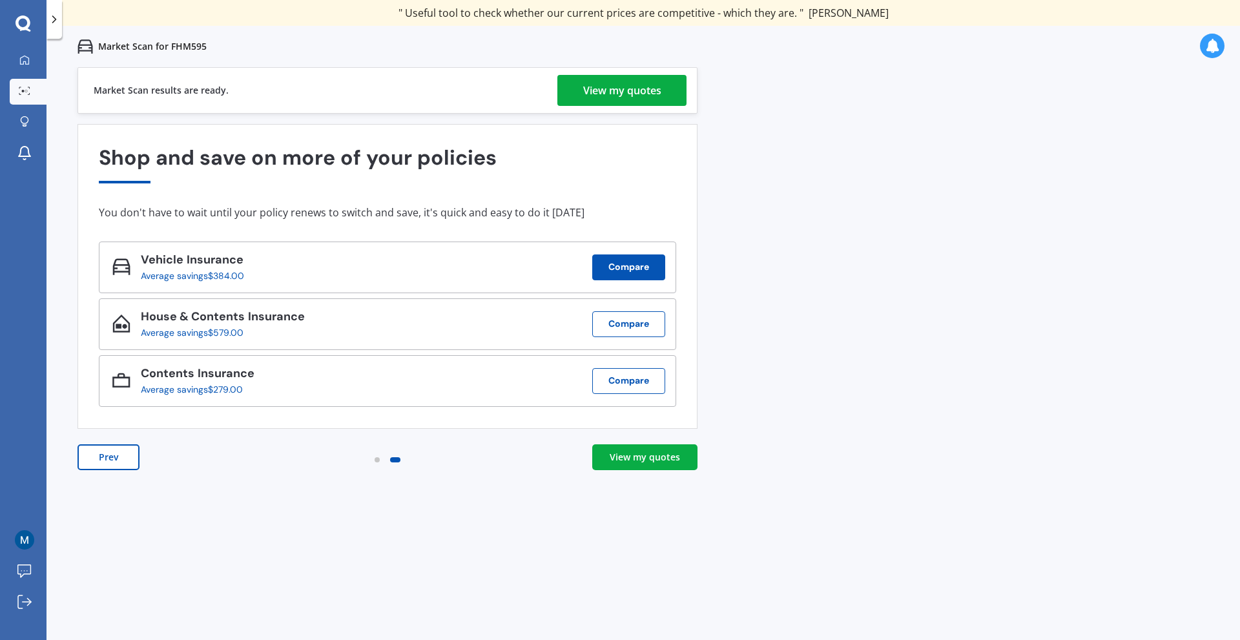
click at [630, 276] on button "Compare" at bounding box center [628, 267] width 73 height 26
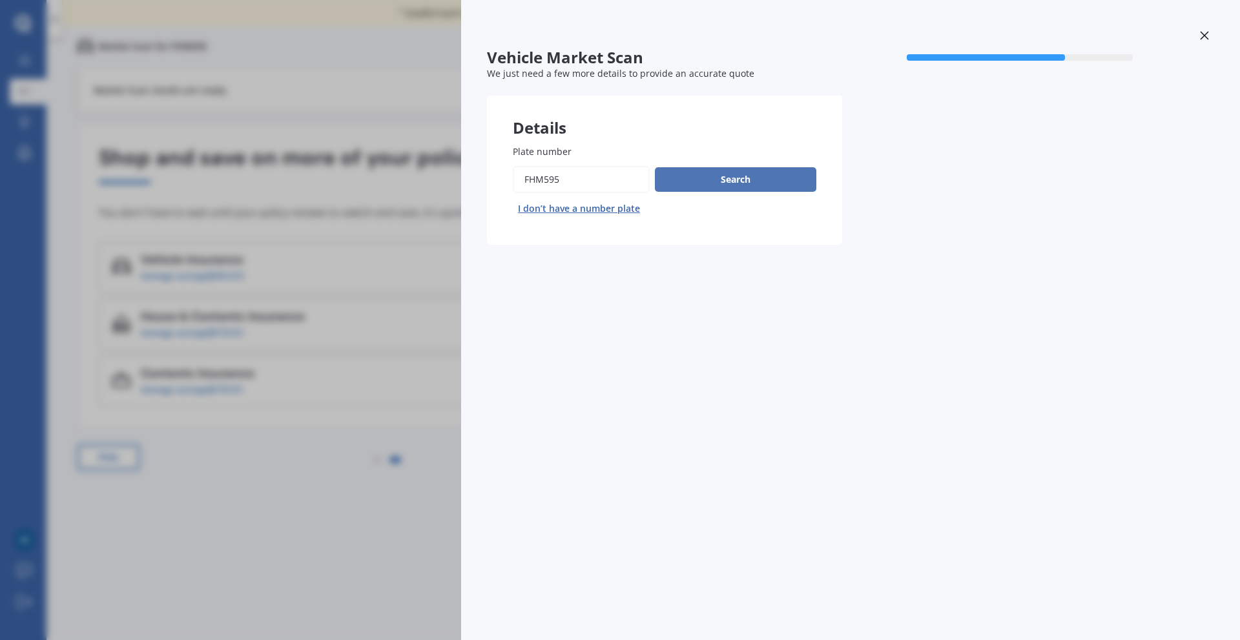
click at [810, 172] on button "Search" at bounding box center [735, 179] width 161 height 25
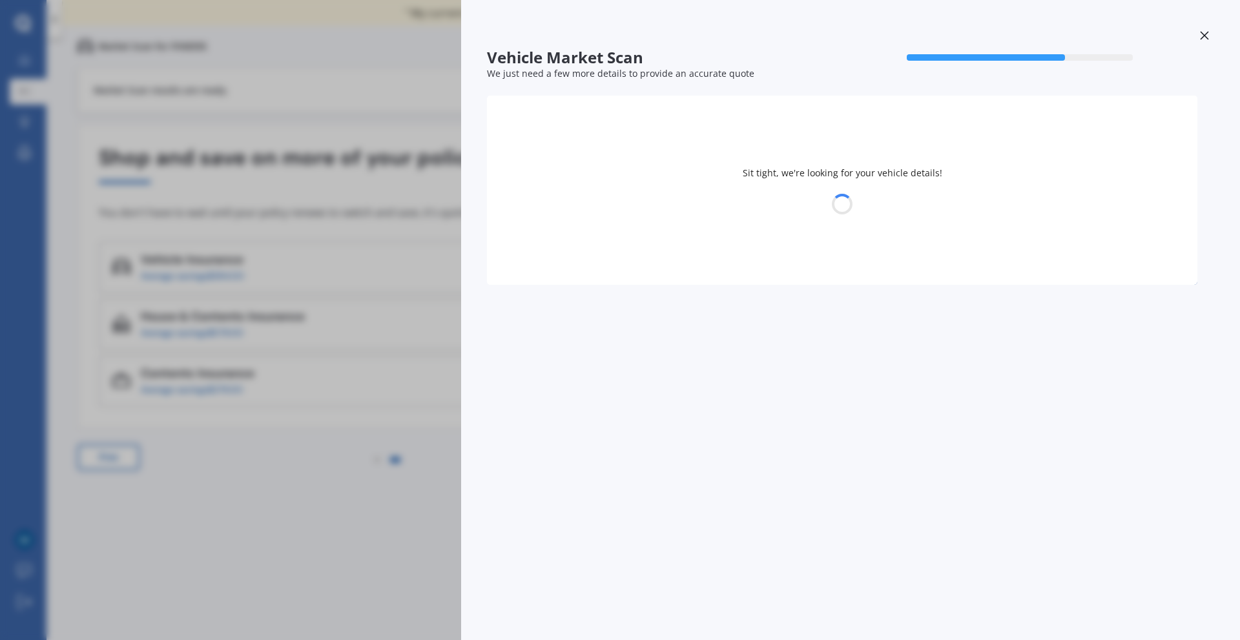
select select "HONDA"
select select "ACCORD"
select select "21"
select select "12"
select select "2005"
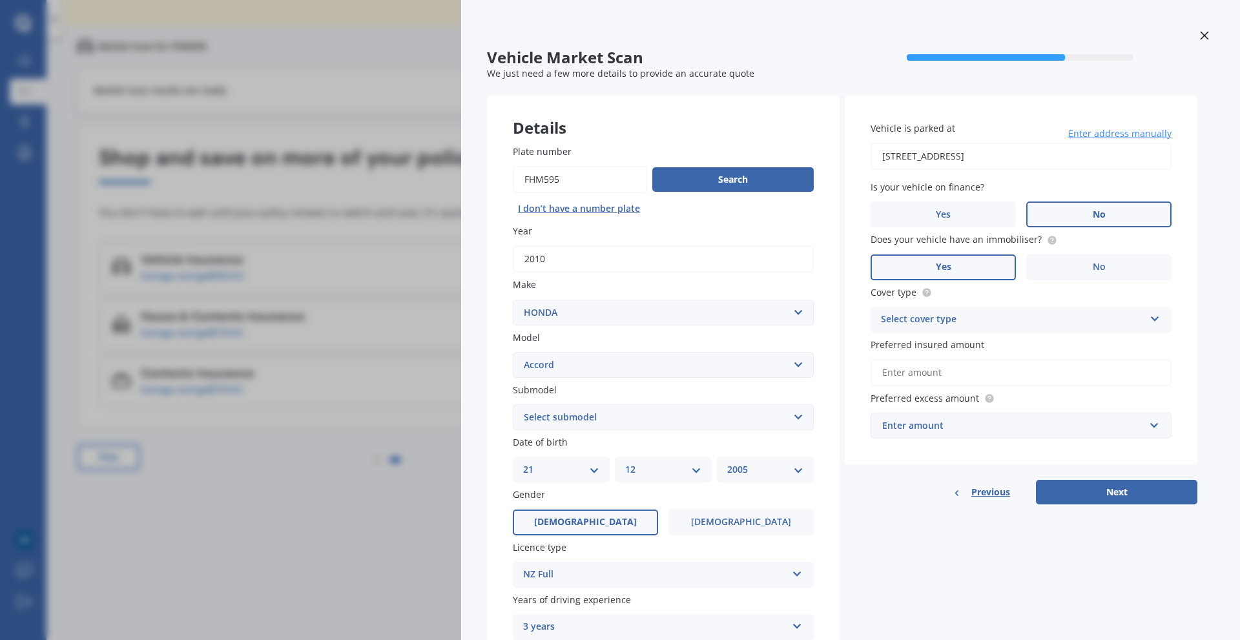
click at [395, 487] on div "Vehicle Market Scan 70 % We just need a few more details to provide an accurate…" at bounding box center [620, 320] width 1240 height 640
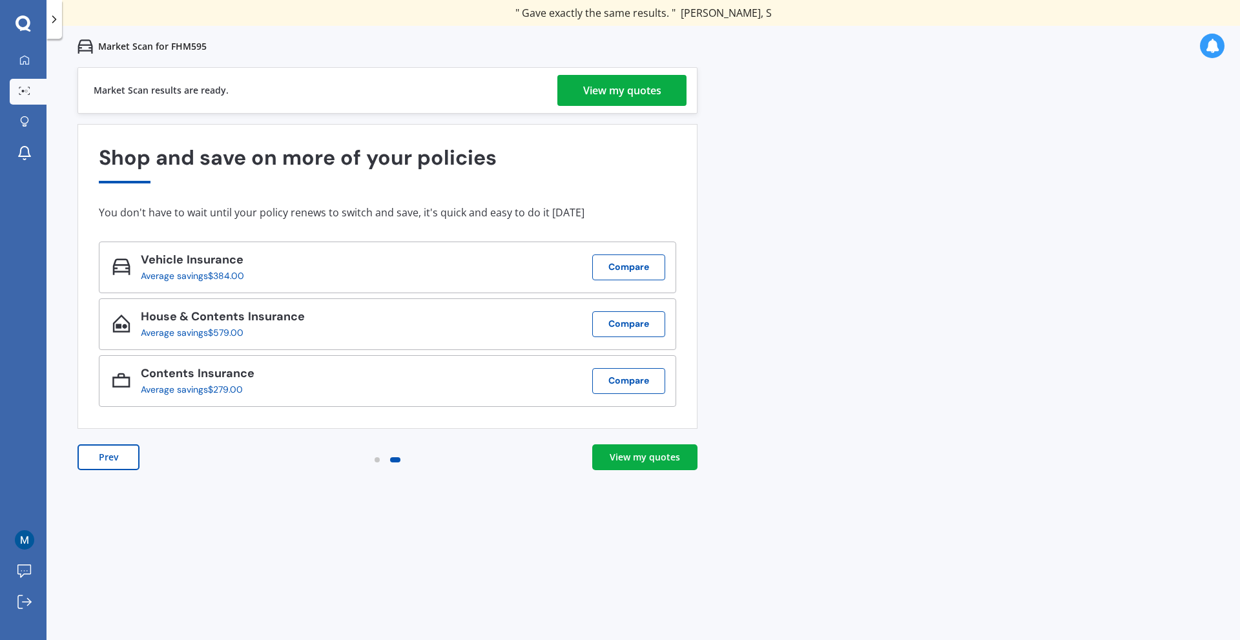
click at [641, 466] on link "View my quotes" at bounding box center [644, 457] width 105 height 26
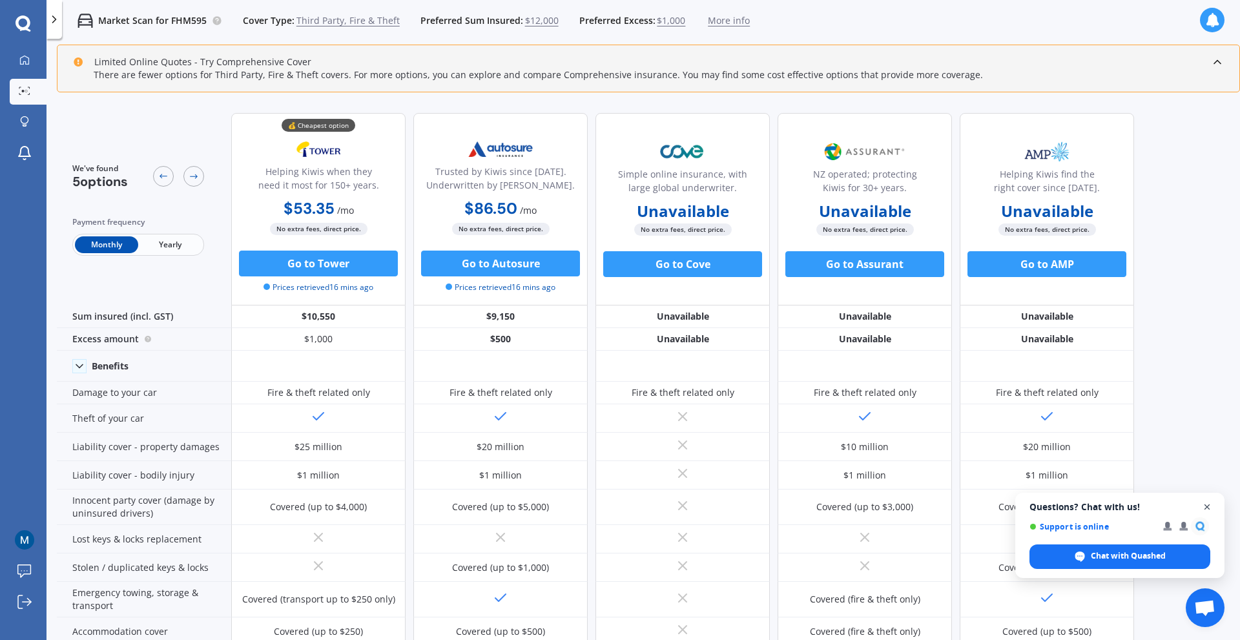
click at [1210, 504] on span "Open chat" at bounding box center [1207, 507] width 16 height 16
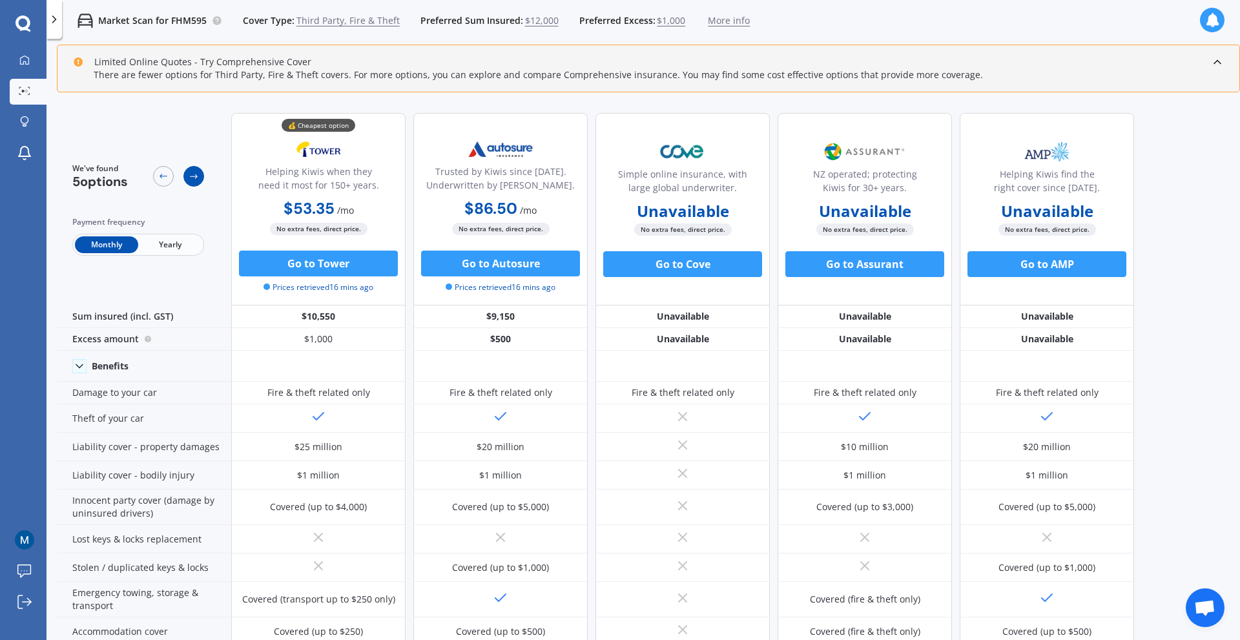
click at [196, 174] on icon at bounding box center [194, 176] width 10 height 10
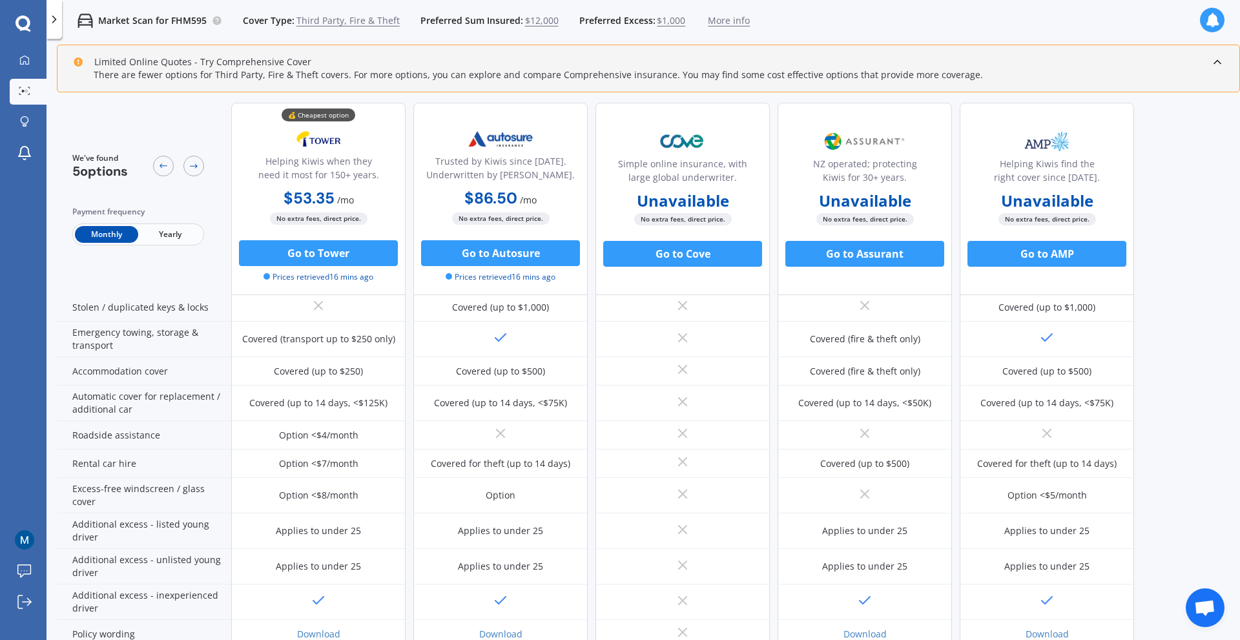
scroll to position [287, 0]
